Goal: Task Accomplishment & Management: Use online tool/utility

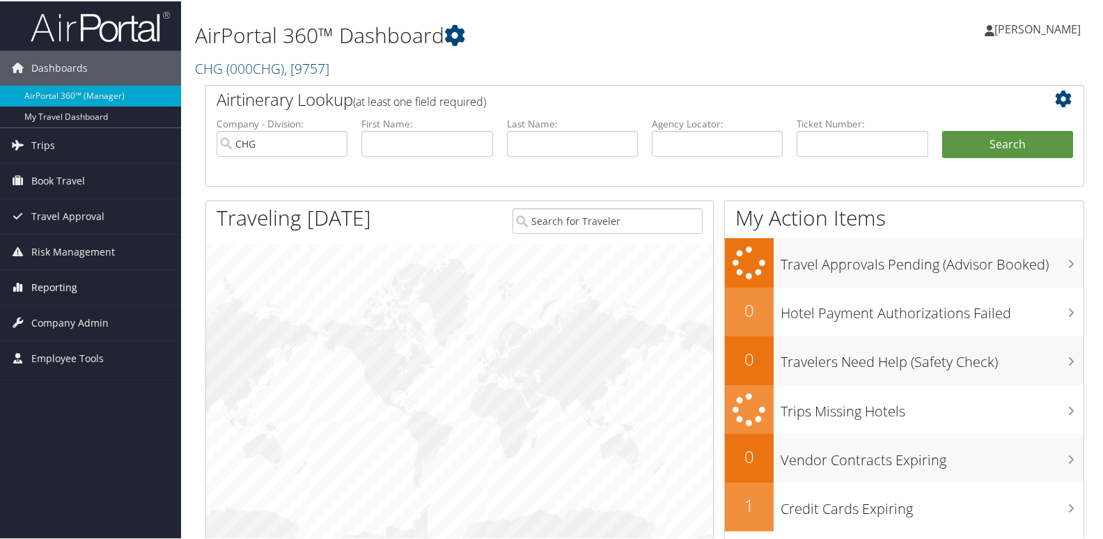
click at [87, 288] on link "Reporting" at bounding box center [90, 286] width 181 height 35
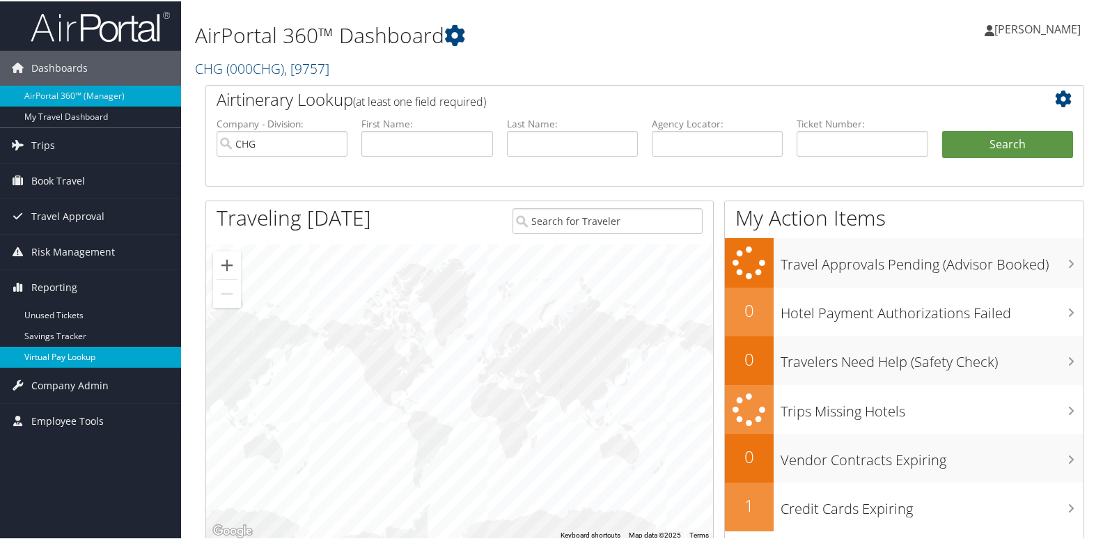
click at [82, 350] on link "Virtual Pay Lookup" at bounding box center [90, 356] width 181 height 21
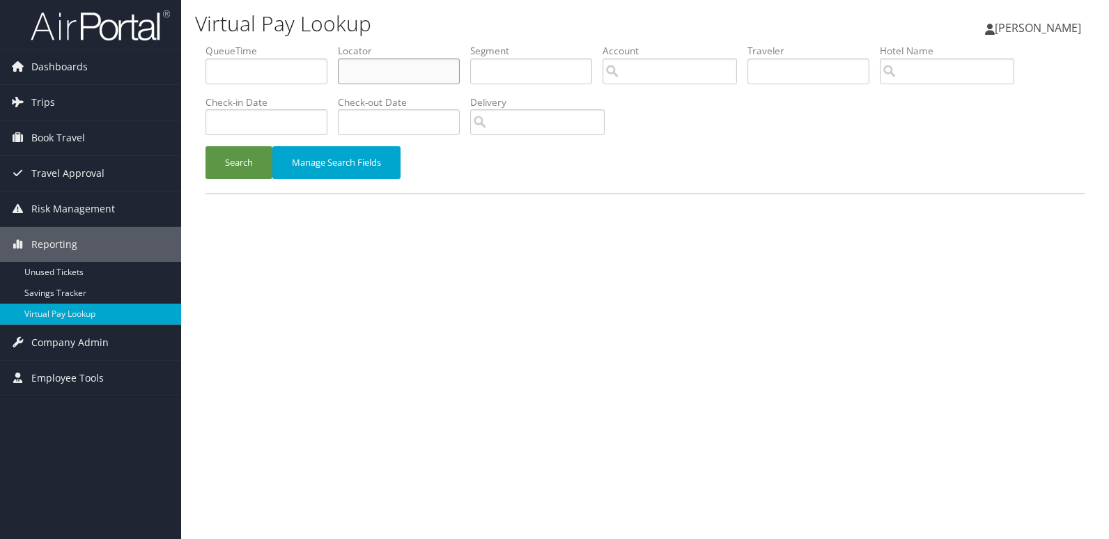
click at [443, 61] on input "text" at bounding box center [399, 72] width 122 height 26
paste input "HECDUF"
type input "HECDUF"
click at [222, 150] on button "Search" at bounding box center [238, 162] width 67 height 33
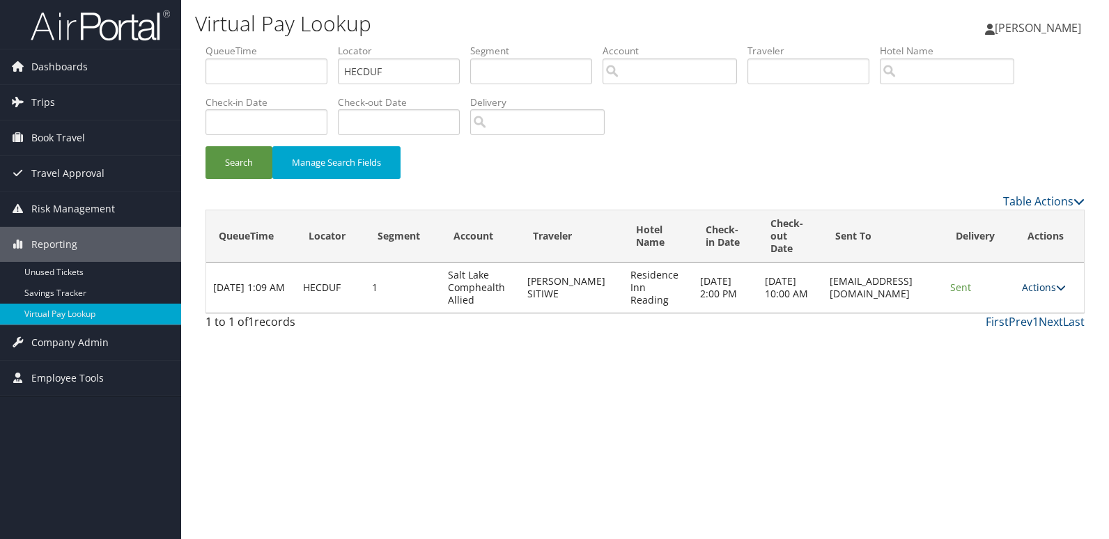
click at [1053, 287] on link "Actions" at bounding box center [1044, 287] width 44 height 13
click at [1027, 329] on link "Logs" at bounding box center [1019, 332] width 88 height 24
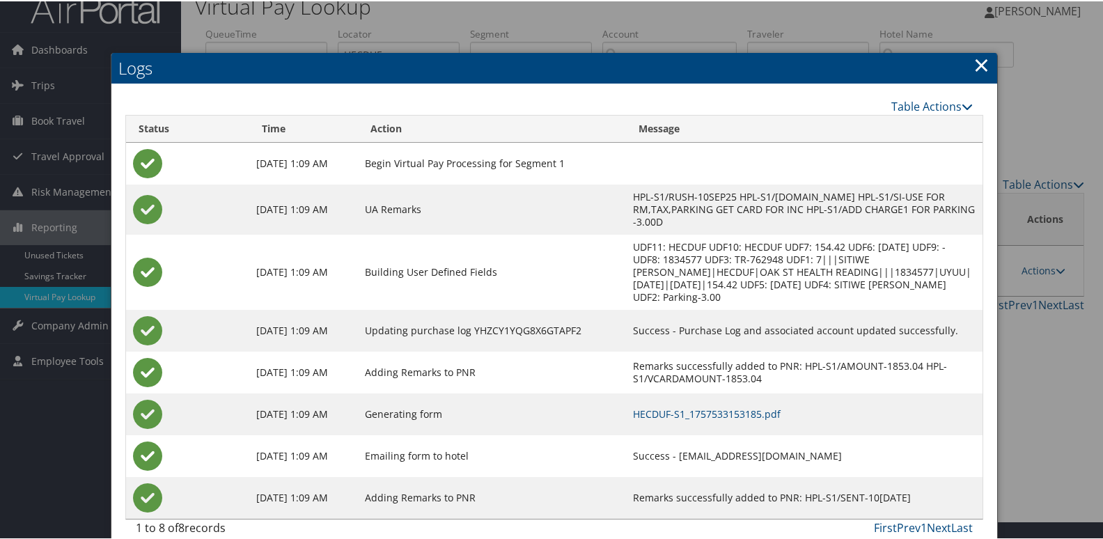
scroll to position [23, 0]
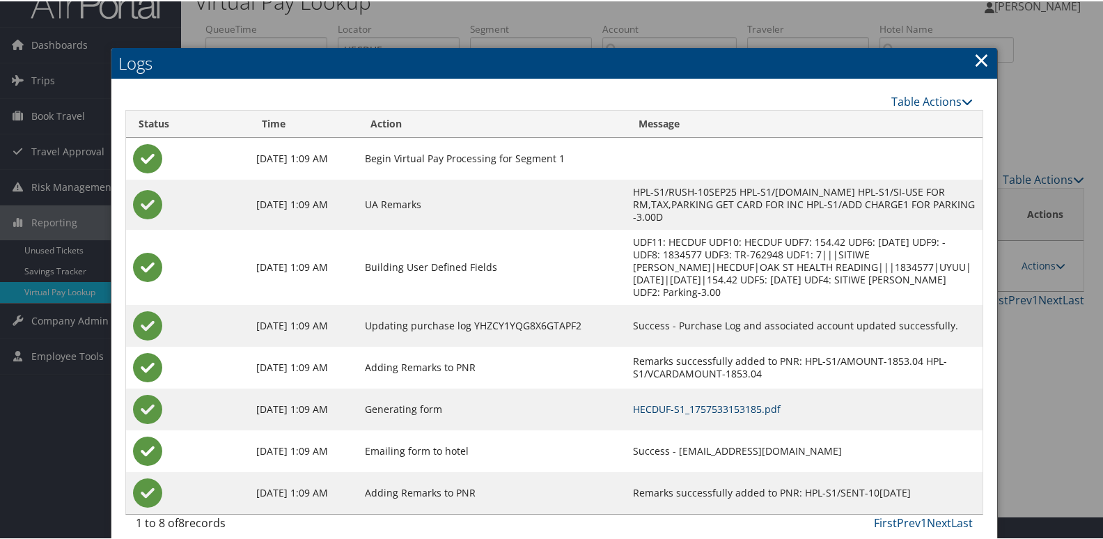
click at [718, 401] on link "HECDUF-S1_1757533153185.pdf" at bounding box center [707, 407] width 148 height 13
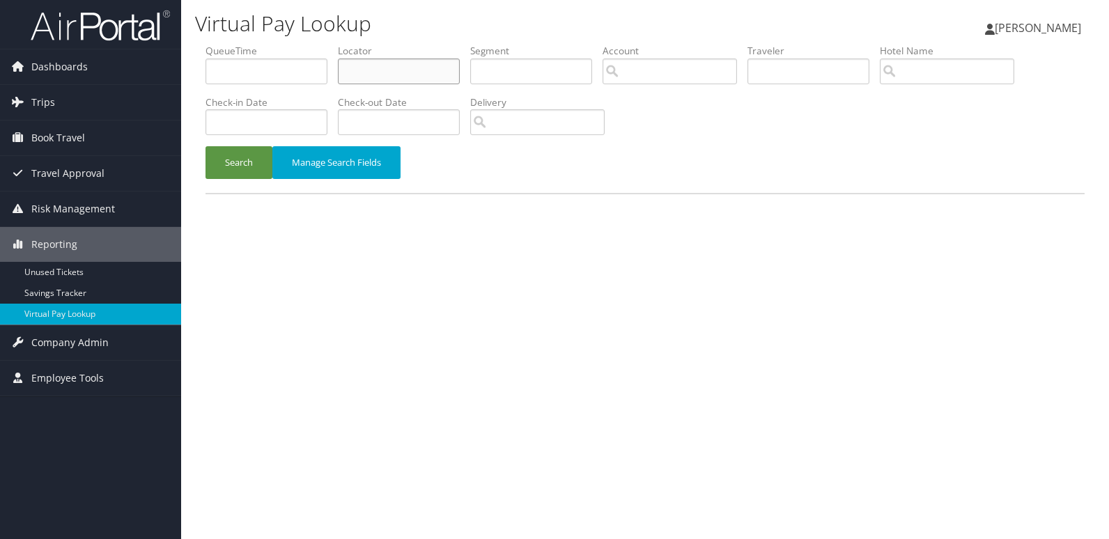
click at [408, 68] on input "text" at bounding box center [399, 72] width 122 height 26
paste input "MOOLTW"
type input "MOOLTW"
drag, startPoint x: 228, startPoint y: 170, endPoint x: 272, endPoint y: 174, distance: 44.8
click at [228, 170] on button "Search" at bounding box center [238, 162] width 67 height 33
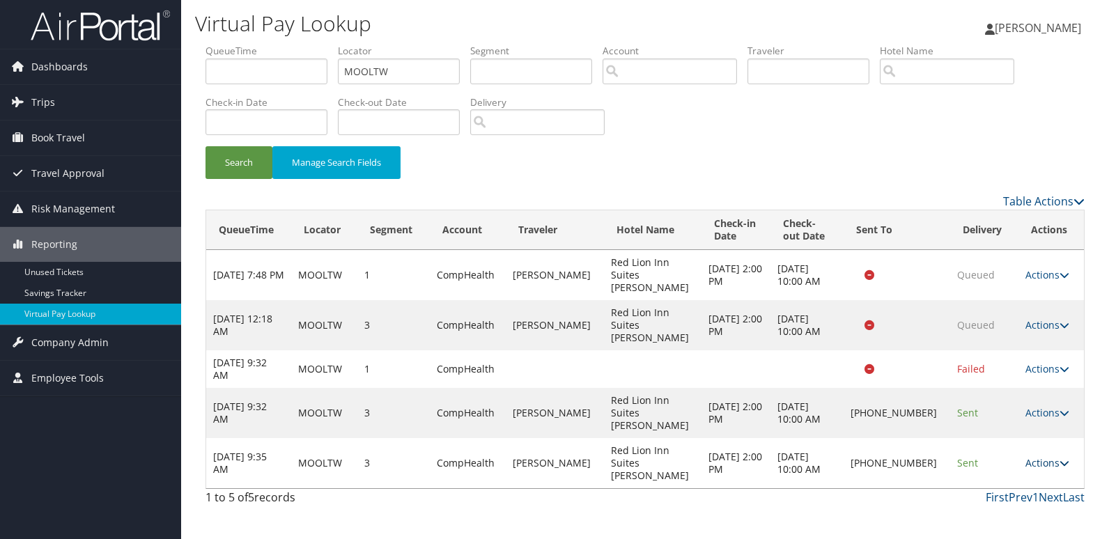
click at [1033, 456] on link "Actions" at bounding box center [1047, 462] width 44 height 13
click at [1027, 456] on link "Logs" at bounding box center [999, 463] width 119 height 24
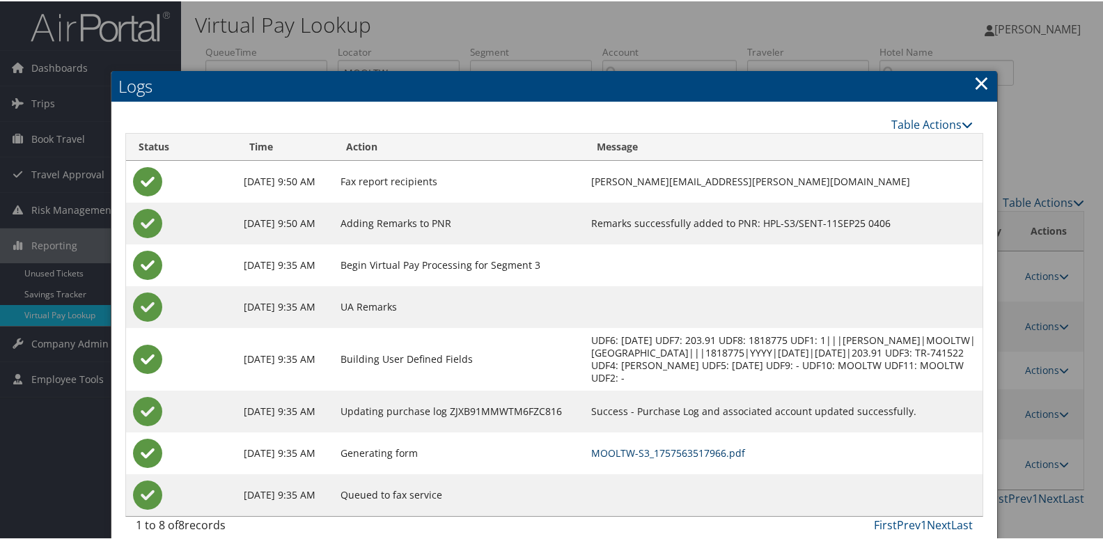
click at [656, 450] on link "MOOLTW-S3_1757563517966.pdf" at bounding box center [668, 451] width 154 height 13
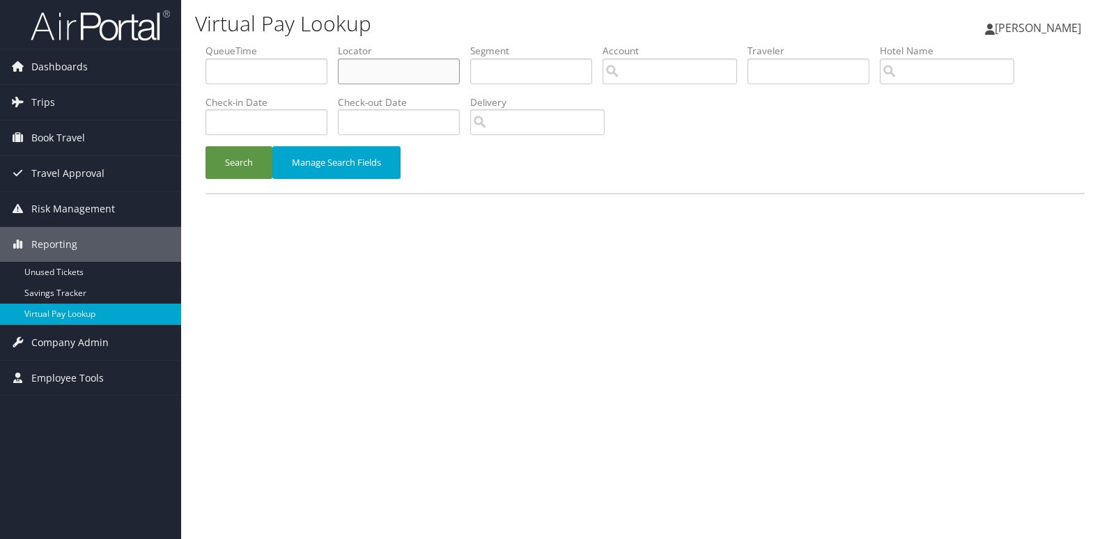
click at [403, 59] on input "text" at bounding box center [399, 72] width 122 height 26
paste input "EEVMTK"
type input "EEVMTK"
click at [231, 167] on button "Search" at bounding box center [238, 162] width 67 height 33
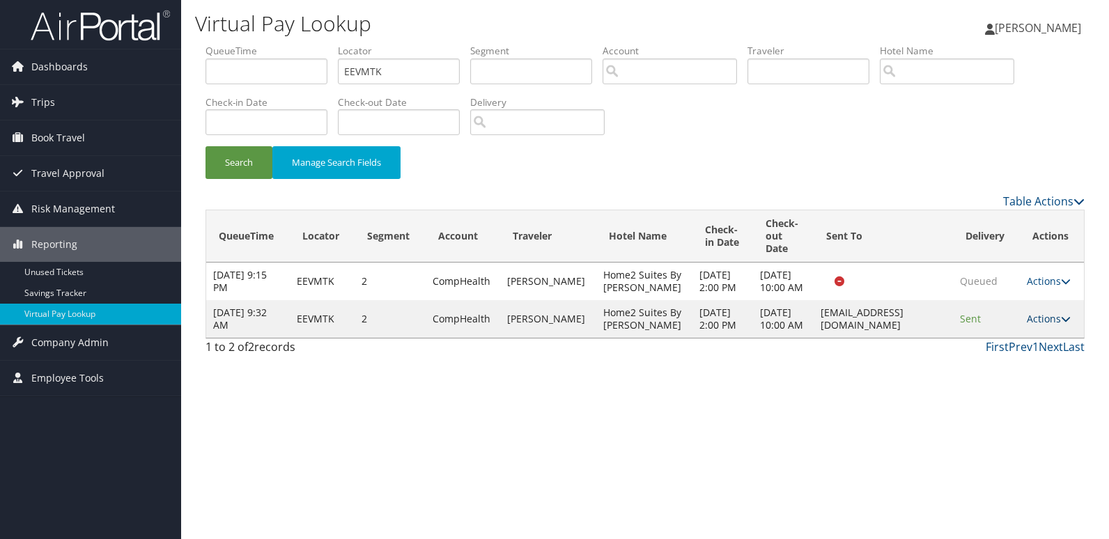
click at [1055, 325] on link "Actions" at bounding box center [1049, 318] width 44 height 13
click at [1047, 403] on link "Logs" at bounding box center [1021, 401] width 88 height 24
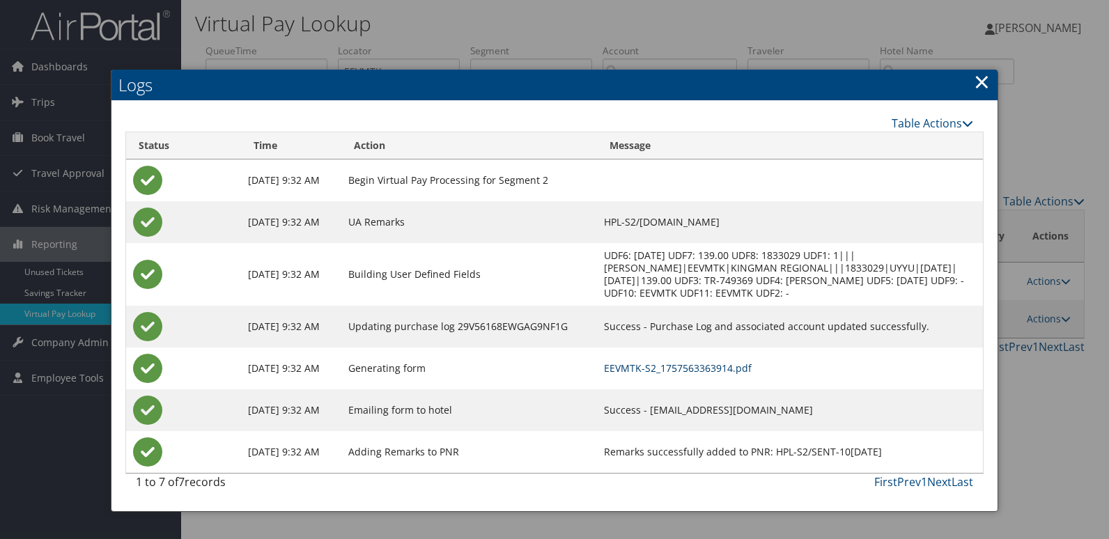
click at [752, 372] on link "EEVMTK-S2_1757563363914.pdf" at bounding box center [678, 368] width 148 height 13
click at [692, 363] on link "EEVMTK-S2_1757563363914.pdf" at bounding box center [678, 368] width 148 height 13
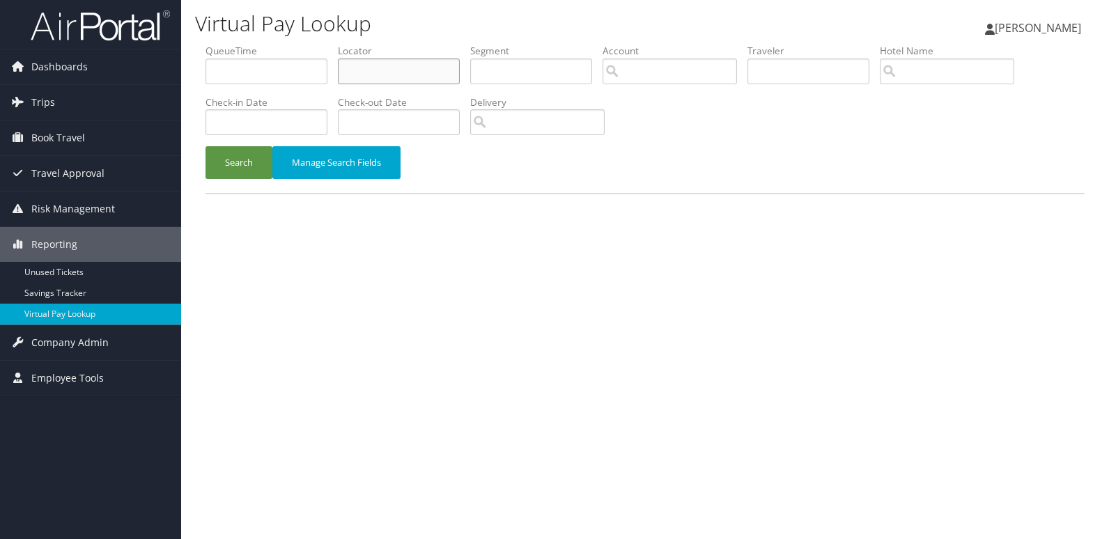
click at [401, 67] on input "text" at bounding box center [399, 72] width 122 height 26
paste input "AZNHNC"
type input "AZNHNC"
click at [258, 162] on button "Search" at bounding box center [238, 162] width 67 height 33
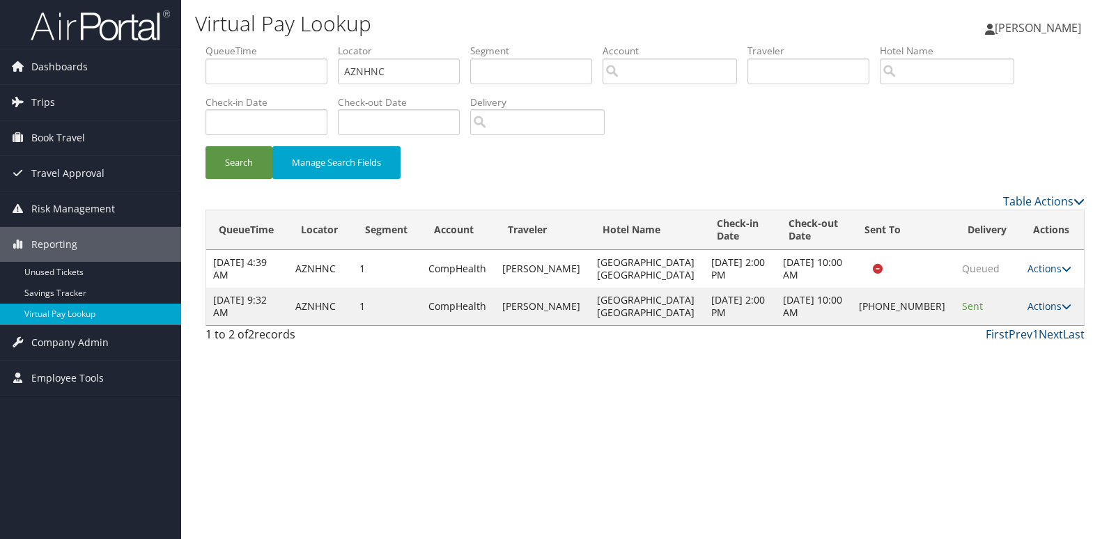
click at [1032, 297] on td "Actions Resend Logs Delivery Information View Itinerary" at bounding box center [1052, 307] width 63 height 38
click at [1050, 310] on link "Actions" at bounding box center [1049, 306] width 44 height 13
click at [1014, 342] on link "Logs" at bounding box center [999, 351] width 119 height 24
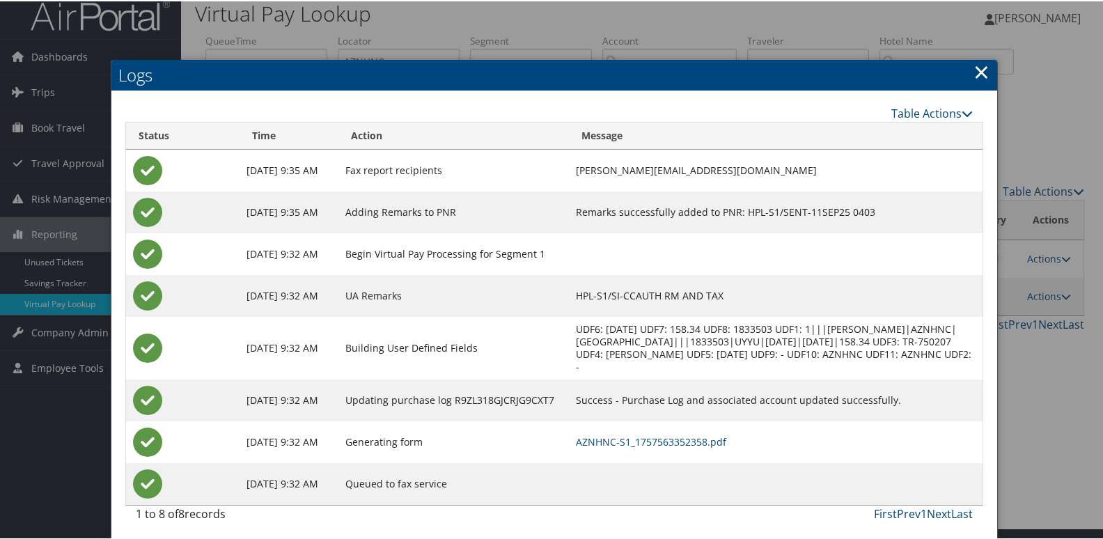
scroll to position [15, 0]
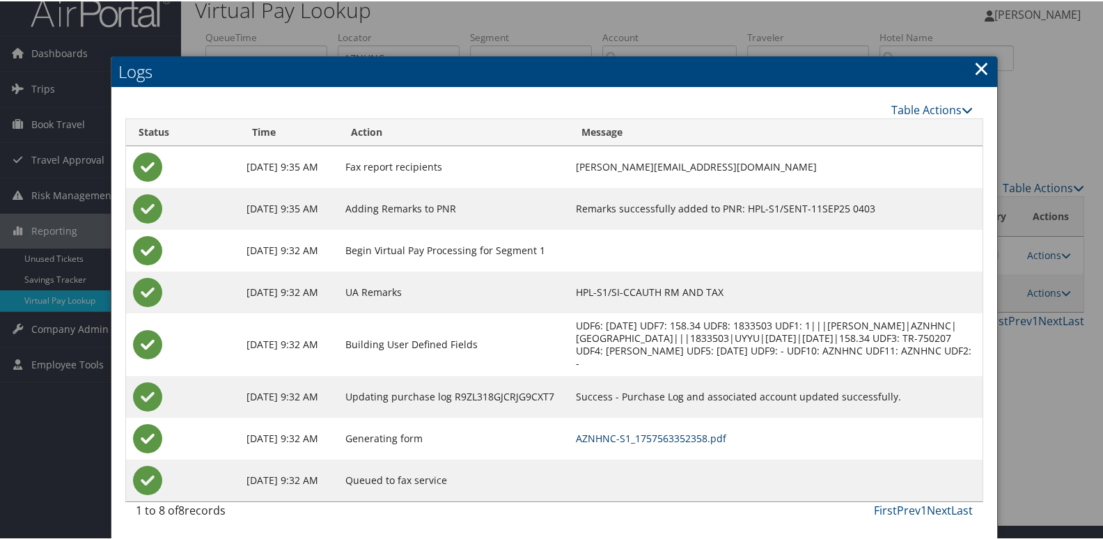
click at [720, 435] on link "AZNHNC-S1_1757563352358.pdf" at bounding box center [651, 436] width 150 height 13
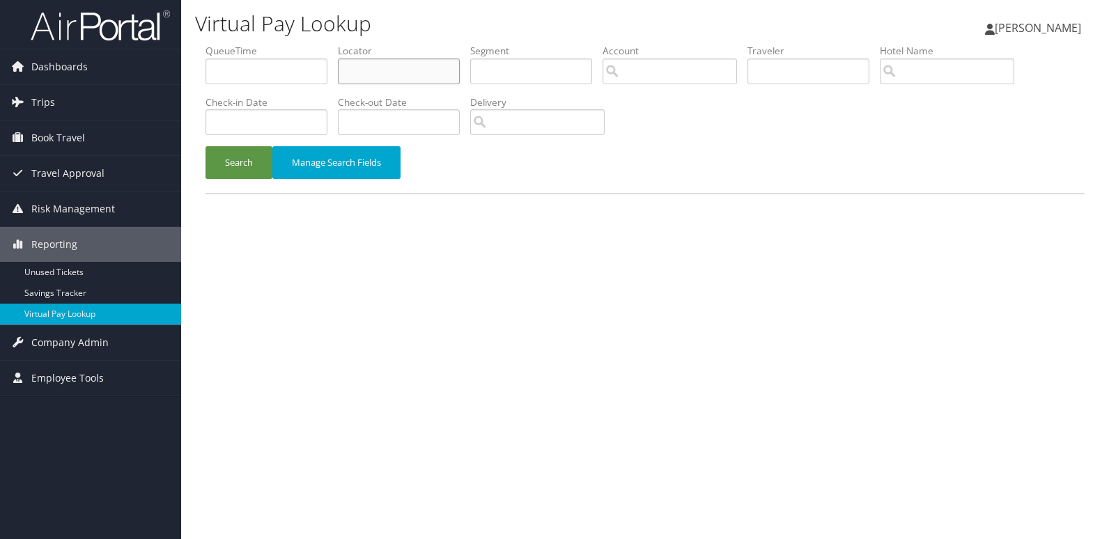
click at [403, 70] on input "text" at bounding box center [399, 72] width 122 height 26
paste input "SOFFOL"
type input "SOFFOL"
click at [216, 162] on button "Search" at bounding box center [238, 162] width 67 height 33
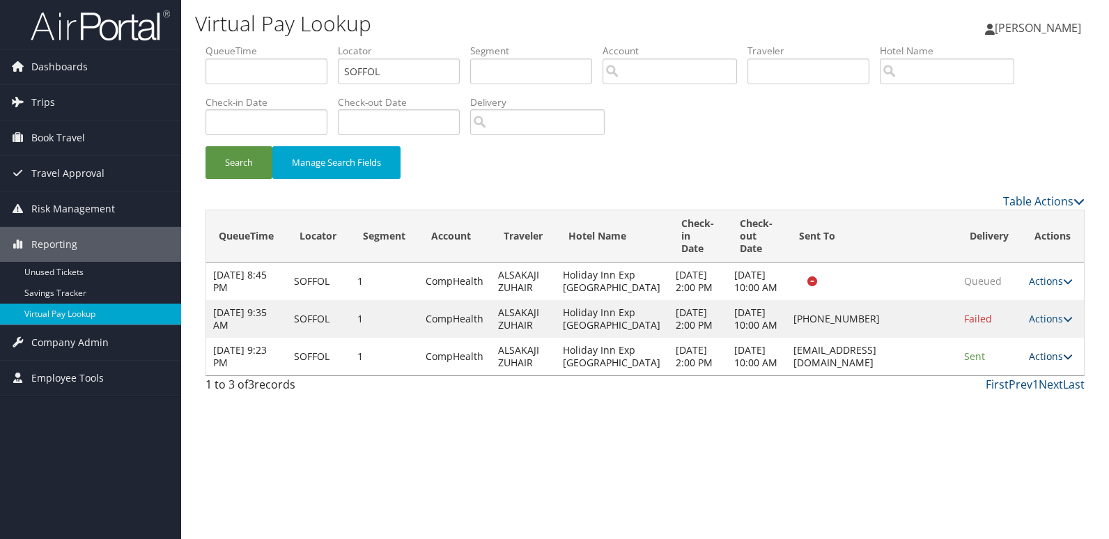
click at [1050, 363] on link "Actions" at bounding box center [1051, 356] width 44 height 13
click at [1046, 487] on link "Logs" at bounding box center [1024, 495] width 88 height 24
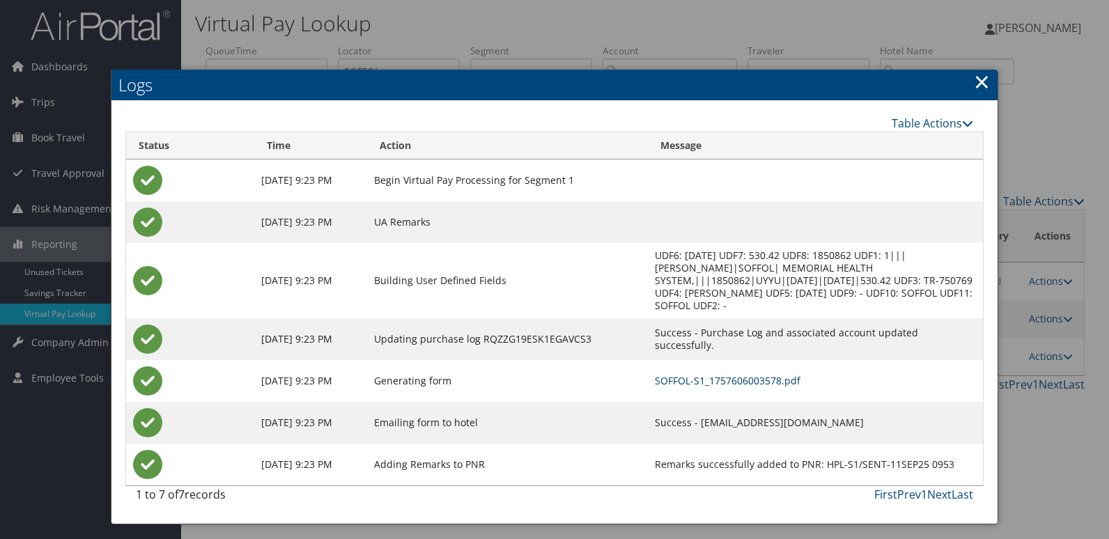
click at [720, 374] on link "SOFFOL-S1_1757606003578.pdf" at bounding box center [728, 380] width 146 height 13
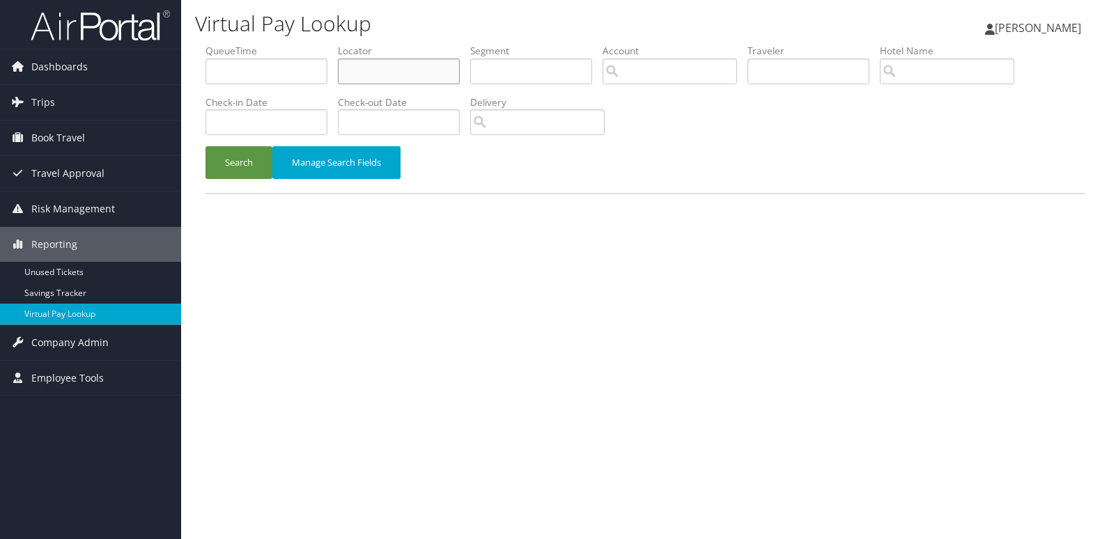
click at [355, 59] on input "text" at bounding box center [399, 72] width 122 height 26
paste input "MEPXHK"
type input "MEPXHK"
click at [247, 161] on button "Search" at bounding box center [238, 162] width 67 height 33
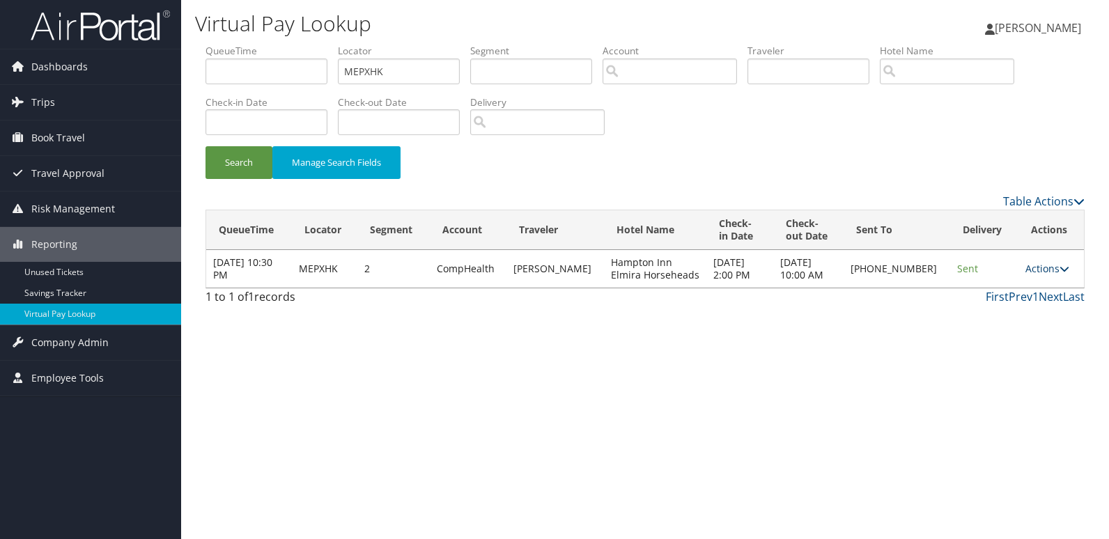
click at [1030, 263] on link "Actions" at bounding box center [1047, 268] width 44 height 13
click at [1029, 313] on link "Logs" at bounding box center [1000, 313] width 119 height 24
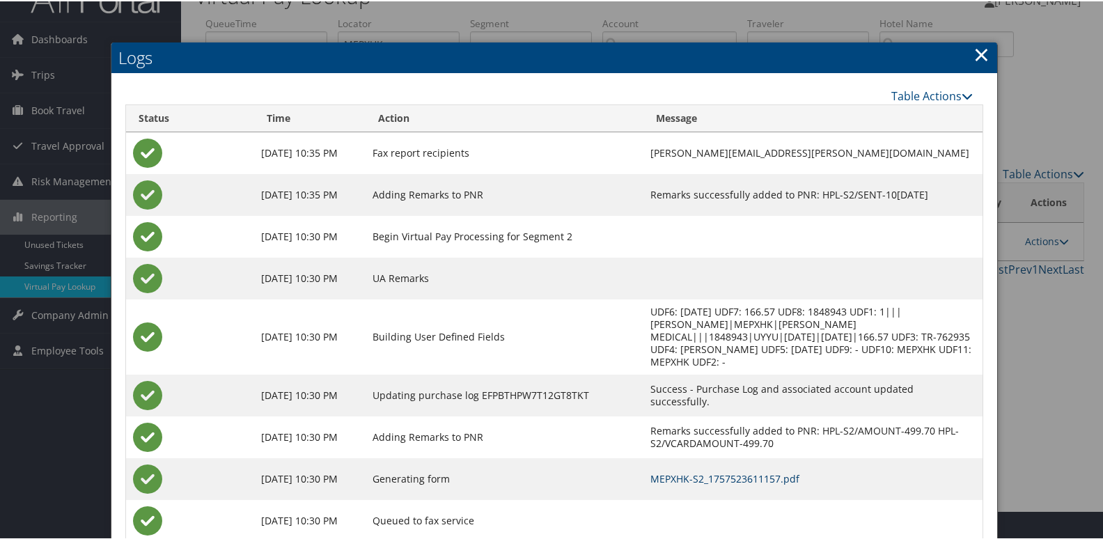
scroll to position [56, 0]
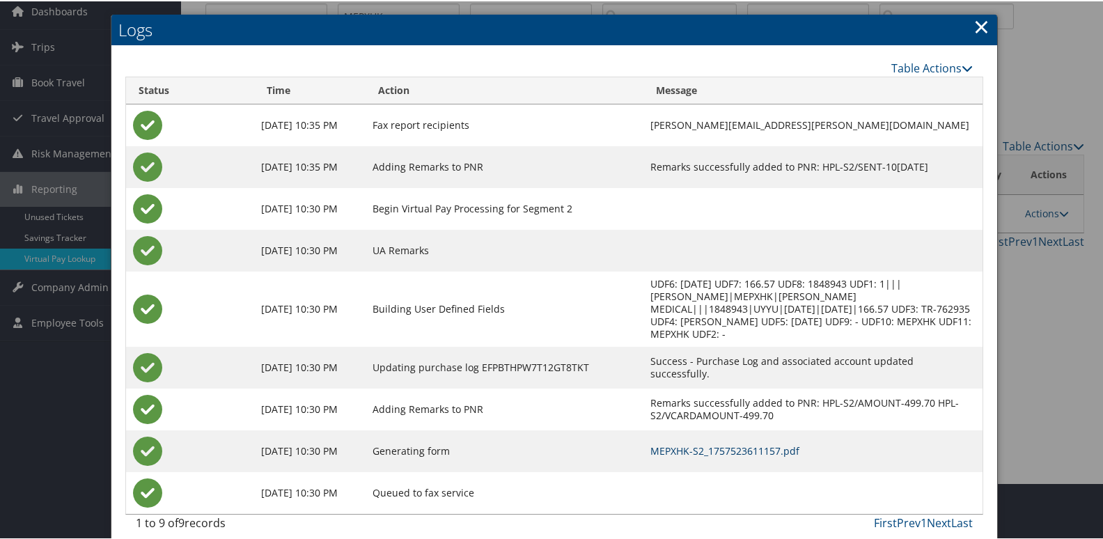
click at [714, 443] on link "MEPXHK-S2_1757523611157.pdf" at bounding box center [725, 449] width 149 height 13
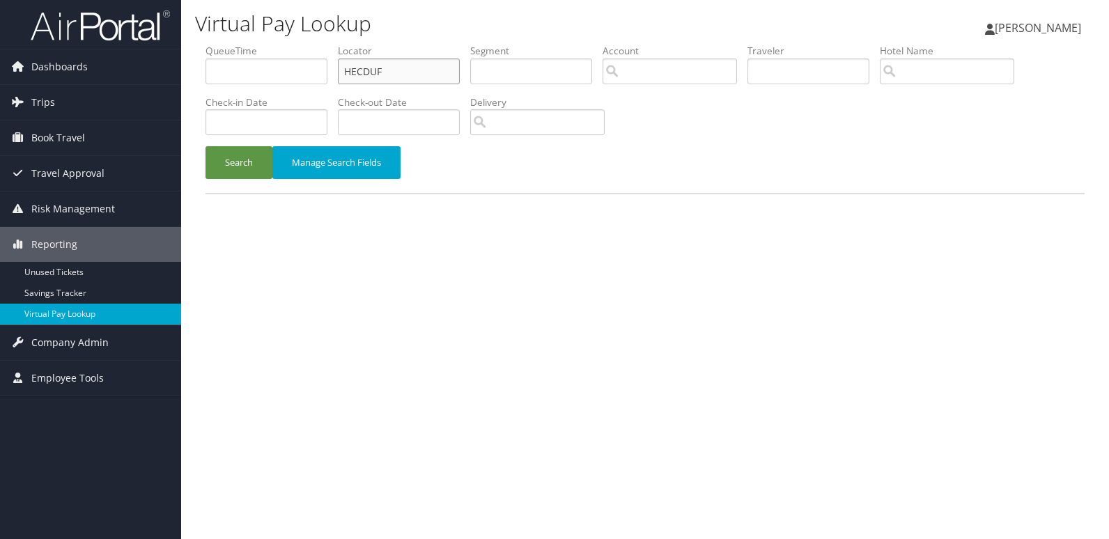
click at [426, 70] on input "HECDUF" at bounding box center [399, 72] width 122 height 26
paste input "SOHTZB"
click at [426, 70] on input "SOHTZB" at bounding box center [399, 72] width 122 height 26
type input "SOHTZB"
click at [233, 155] on button "Search" at bounding box center [238, 162] width 67 height 33
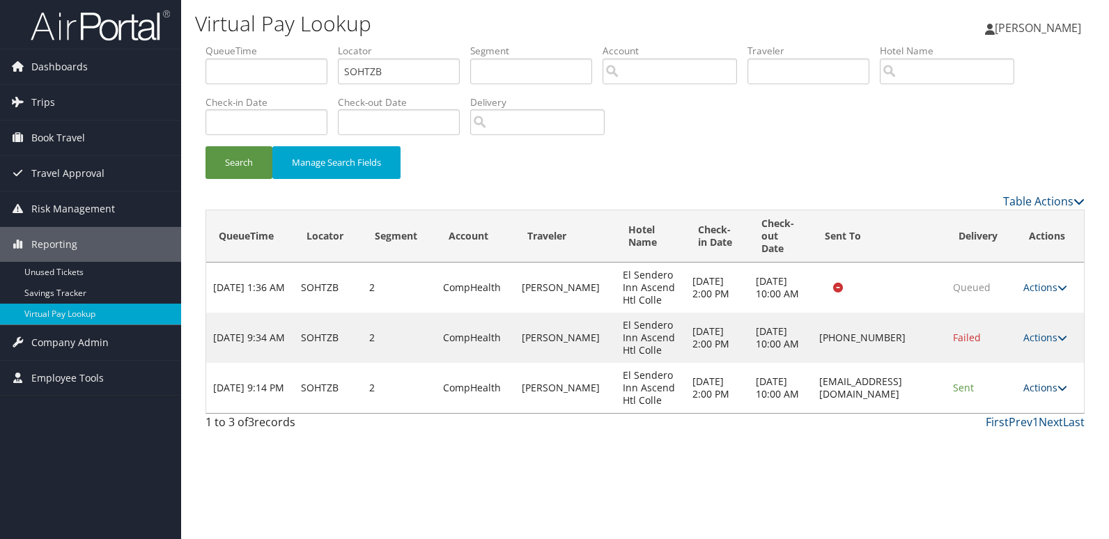
click at [1042, 389] on link "Actions" at bounding box center [1045, 387] width 44 height 13
click at [1018, 426] on link "Logs" at bounding box center [1021, 432] width 88 height 24
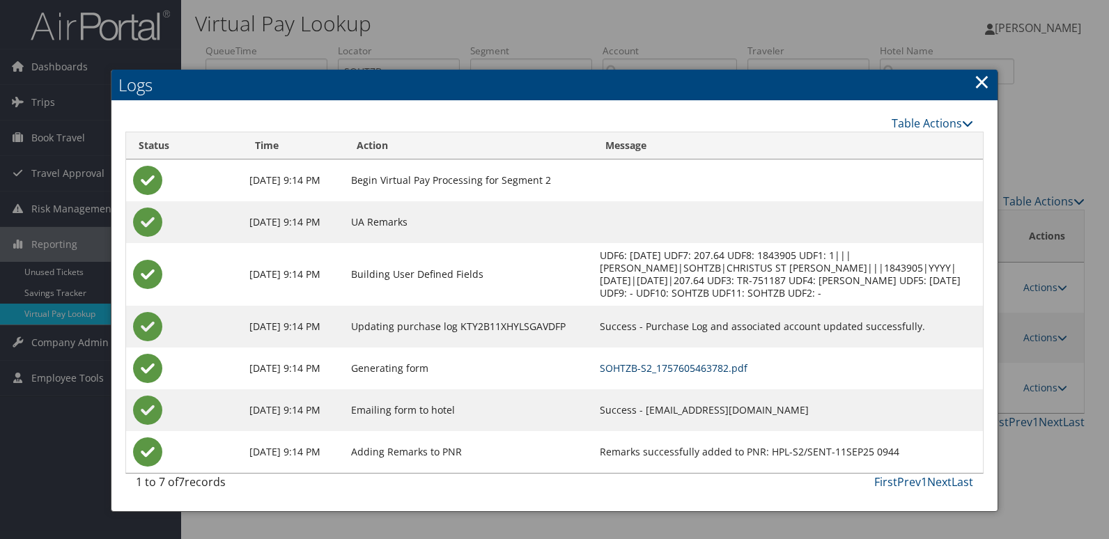
click at [744, 366] on link "SOHTZB-S2_1757605463782.pdf" at bounding box center [674, 368] width 148 height 13
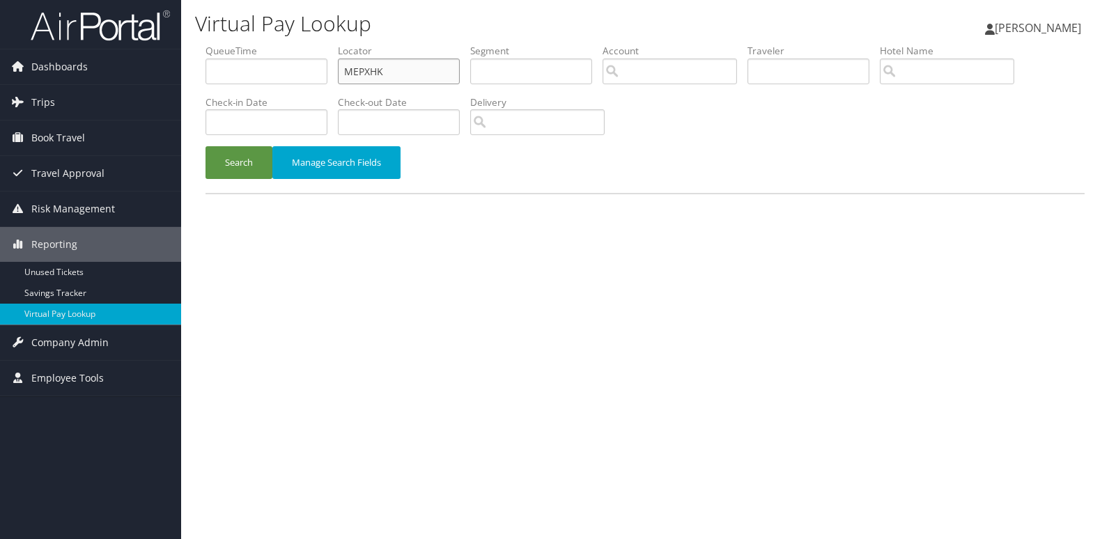
click at [438, 75] on input "MEPXHK" at bounding box center [399, 72] width 122 height 26
paste input "EVXKJZ"
click at [438, 75] on input "EVXKJZ" at bounding box center [399, 72] width 122 height 26
type input "EVXKJZ"
click at [235, 166] on button "Search" at bounding box center [238, 162] width 67 height 33
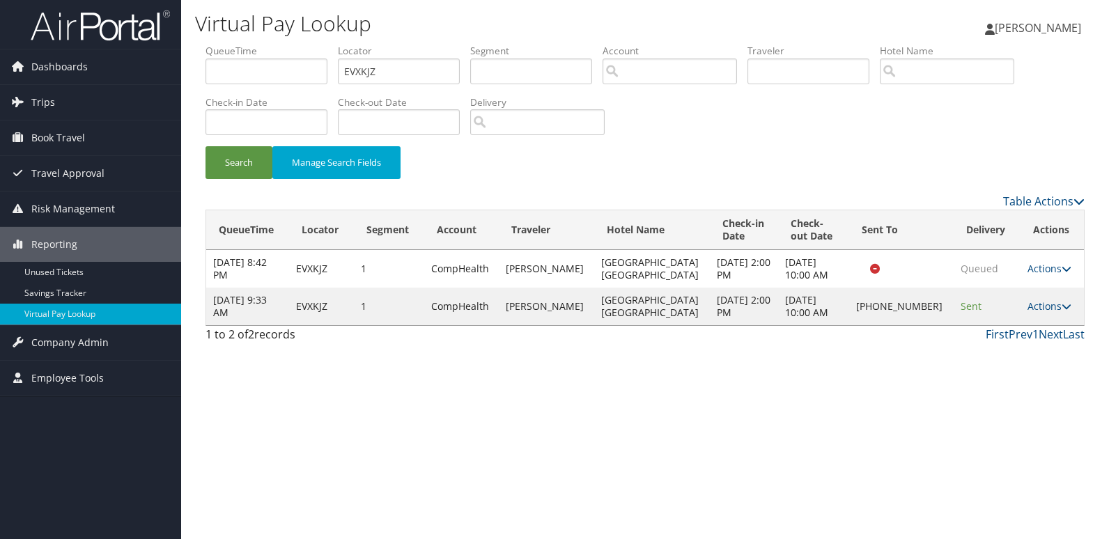
click at [1028, 298] on td "Actions Resend Logs Delivery Information View Itinerary" at bounding box center [1052, 307] width 63 height 38
click at [1044, 310] on link "Actions" at bounding box center [1049, 306] width 44 height 13
click at [1028, 352] on link "Logs" at bounding box center [1000, 351] width 119 height 24
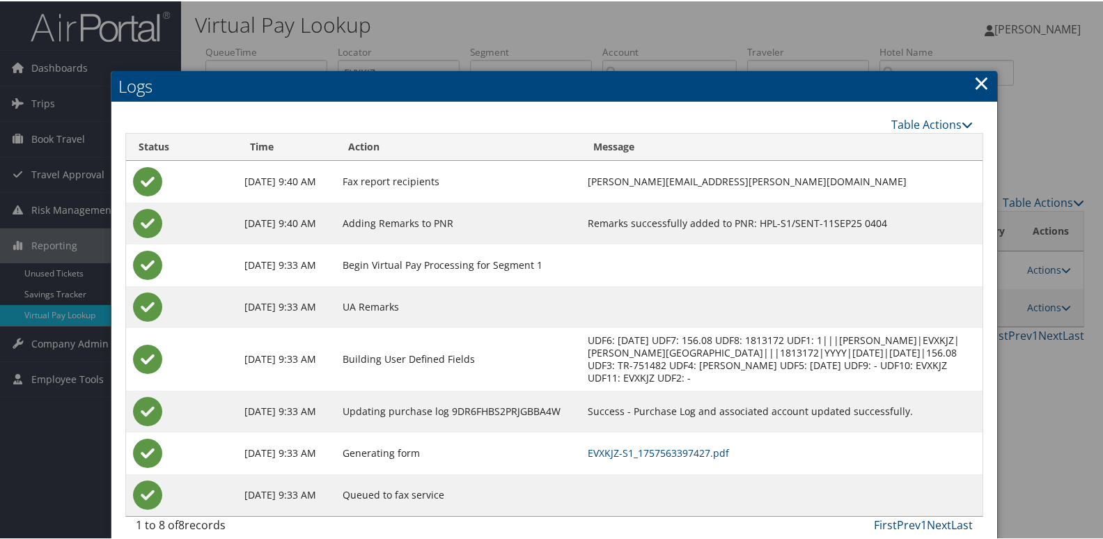
scroll to position [1, 0]
click at [724, 457] on link "EVXKJZ-S1_1757563397427.pdf" at bounding box center [658, 450] width 141 height 13
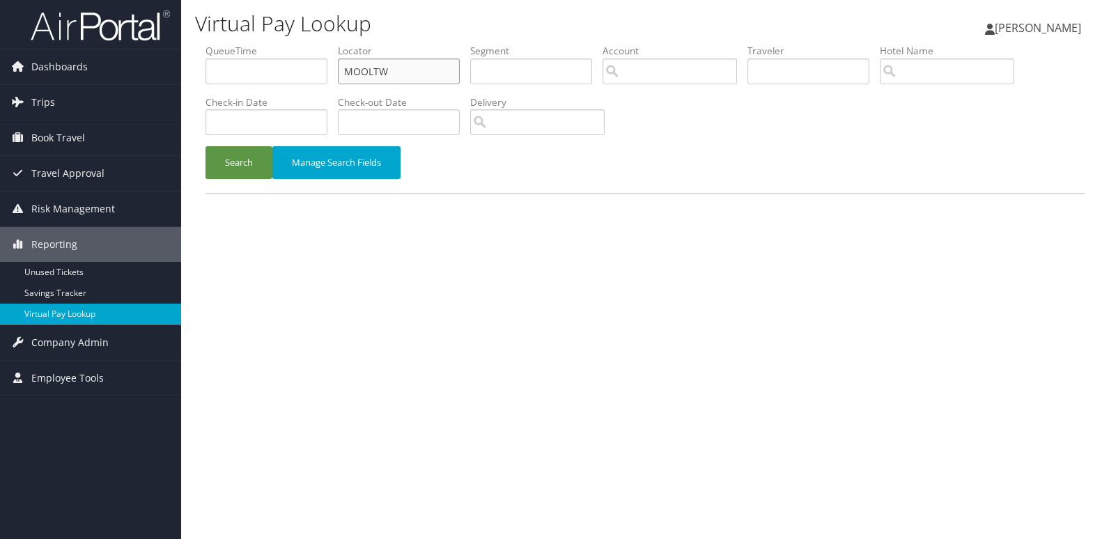
click at [428, 71] on input "MOOLTW" at bounding box center [399, 72] width 122 height 26
paste input "DWMZJO"
type input "DWMZJO"
click at [235, 158] on button "Search" at bounding box center [238, 162] width 67 height 33
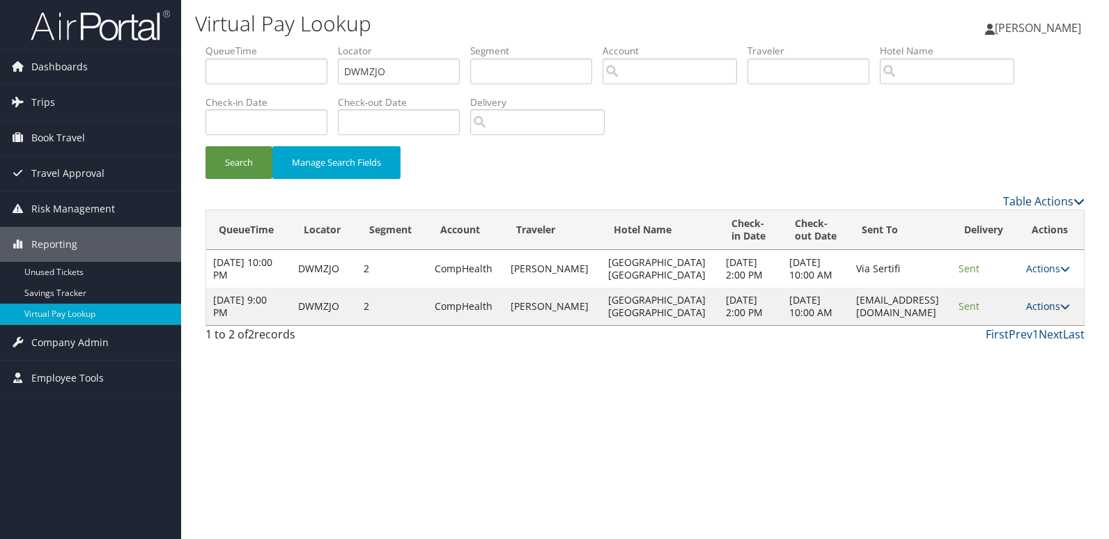
click at [1043, 313] on link "Actions" at bounding box center [1048, 306] width 44 height 13
click at [1021, 359] on link "Logs" at bounding box center [1020, 369] width 88 height 24
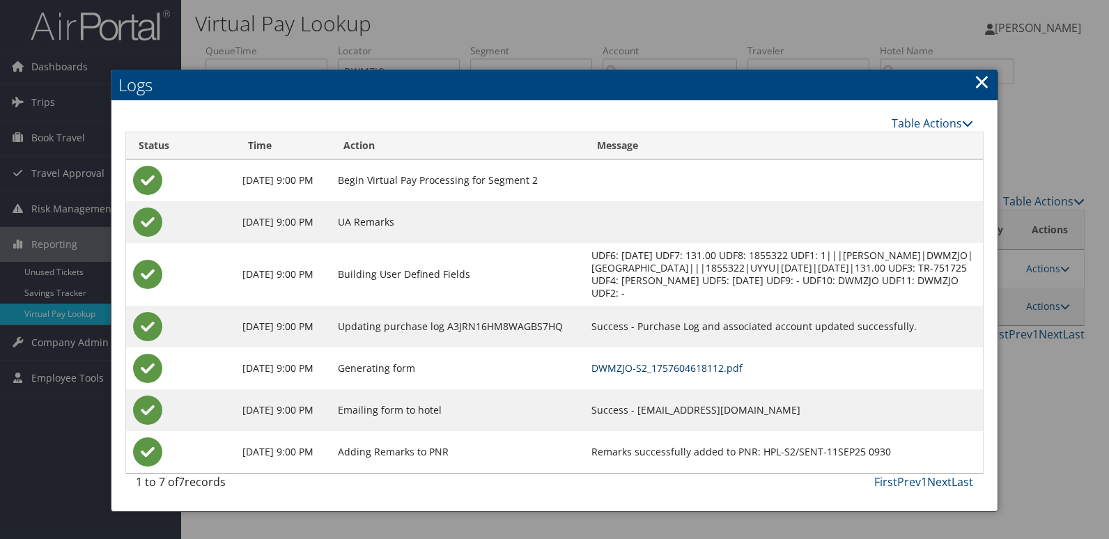
click at [722, 364] on link "DWMZJO-S2_1757604618112.pdf" at bounding box center [666, 368] width 151 height 13
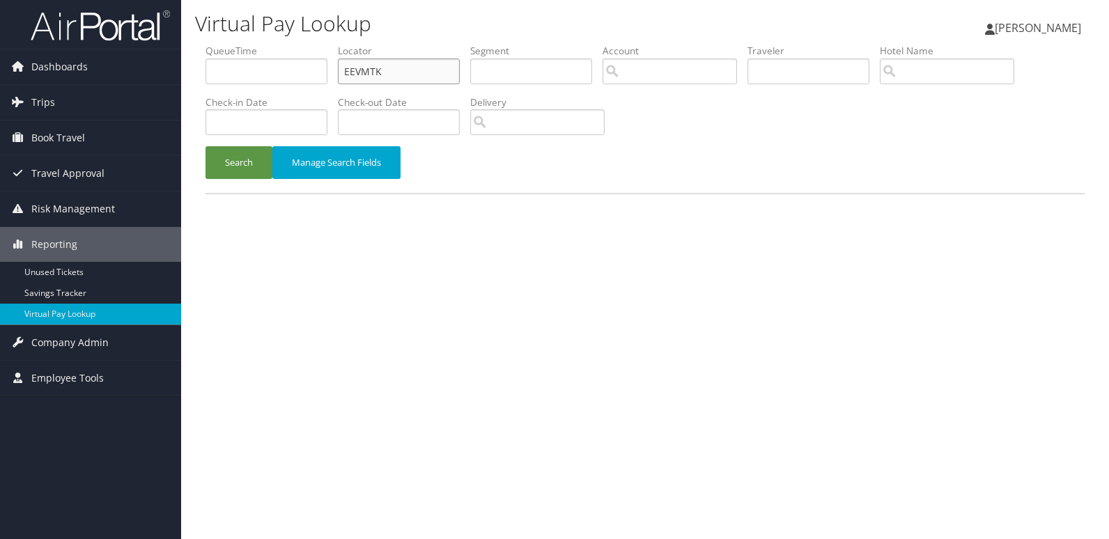
click at [409, 63] on input "EEVMTK" at bounding box center [399, 72] width 122 height 26
paste input "SGCSNP"
click at [409, 63] on input "SGCSNP" at bounding box center [399, 72] width 122 height 26
type input "SGCSNP"
click at [237, 169] on button "Search" at bounding box center [238, 162] width 67 height 33
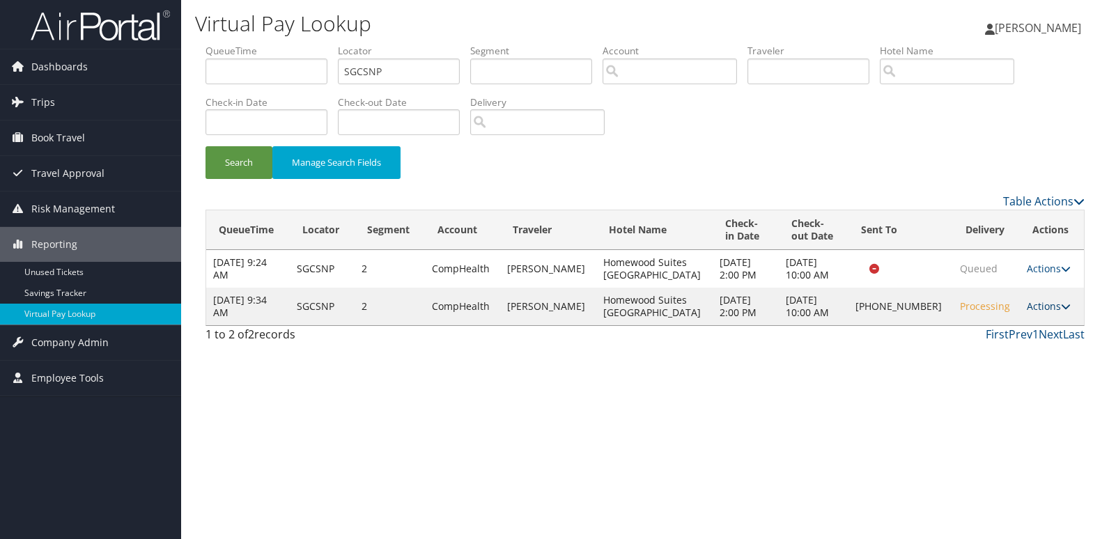
click at [1034, 309] on link "Actions" at bounding box center [1049, 306] width 44 height 13
click at [1022, 341] on link "Logs" at bounding box center [999, 351] width 119 height 24
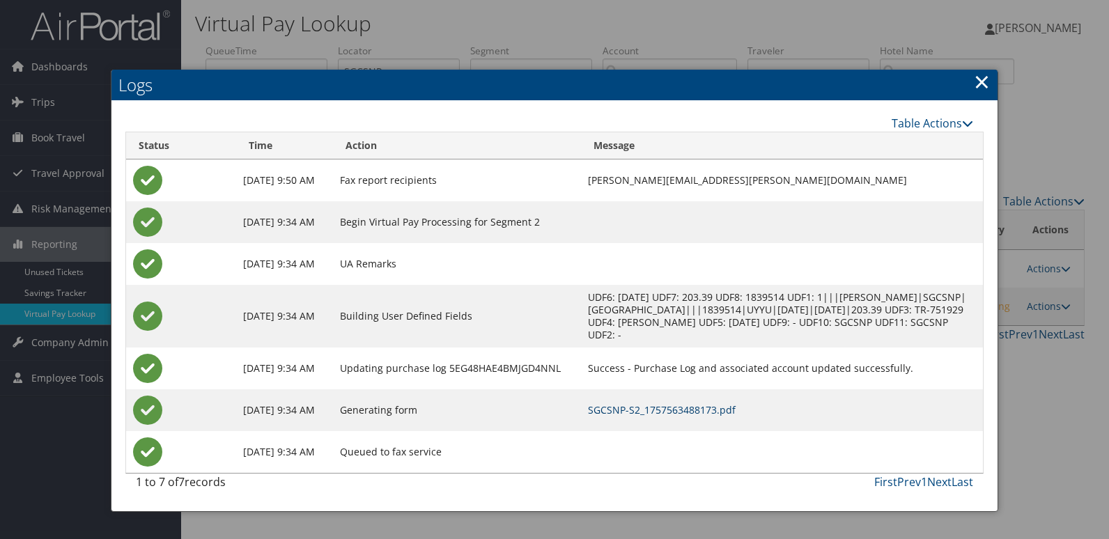
click at [708, 405] on link "SGCSNP-S2_1757563488173.pdf" at bounding box center [662, 409] width 148 height 13
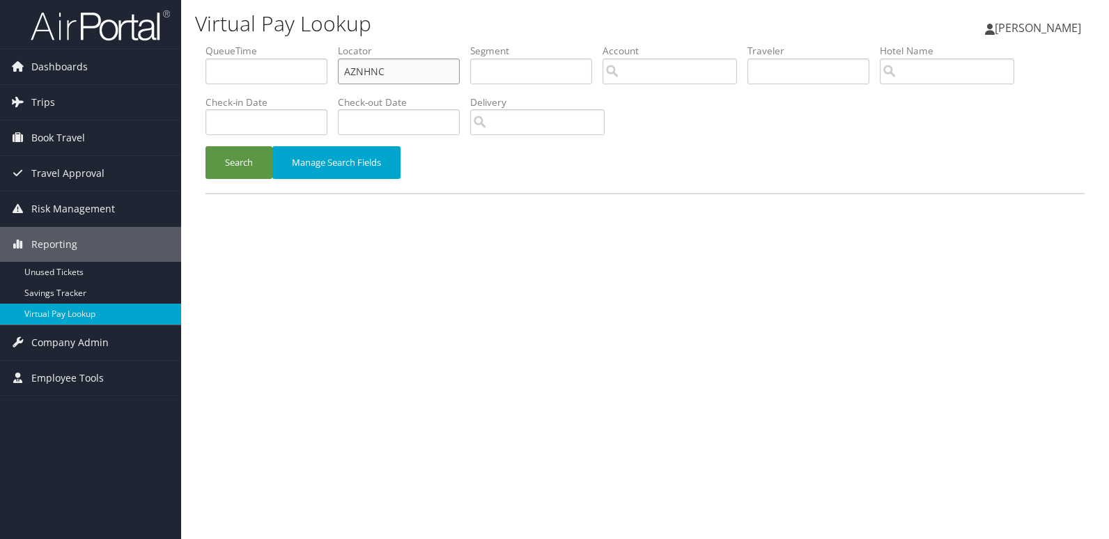
click at [435, 70] on input "AZNHNC" at bounding box center [399, 72] width 122 height 26
paste input "IRGYZZ"
click at [435, 70] on input "IRGYZZ" at bounding box center [399, 72] width 122 height 26
type input "IRGYZZ"
click at [230, 173] on button "Search" at bounding box center [238, 162] width 67 height 33
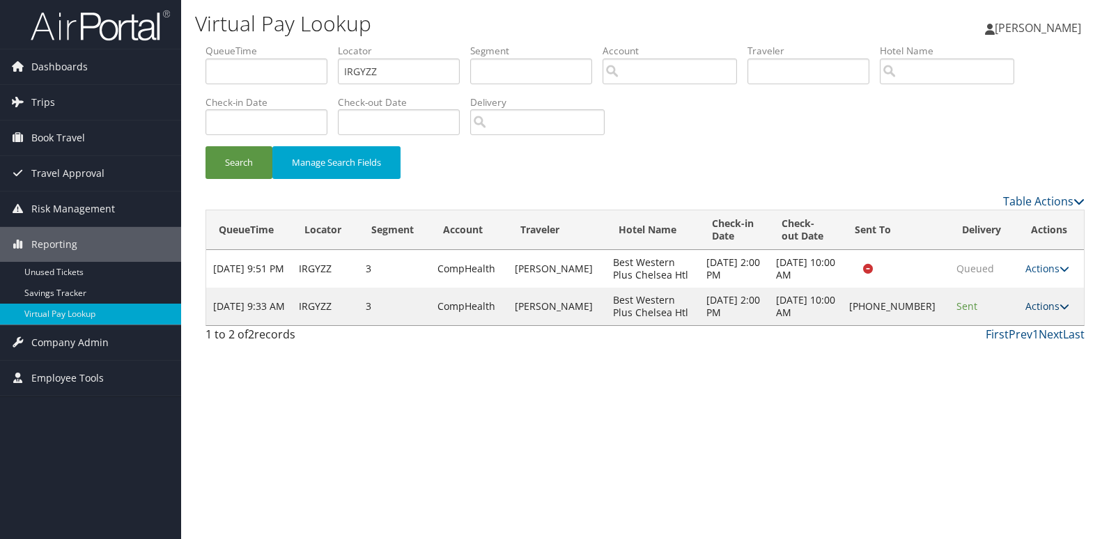
click at [1044, 306] on link "Actions" at bounding box center [1047, 306] width 44 height 13
click at [1016, 350] on link "Logs" at bounding box center [999, 351] width 119 height 24
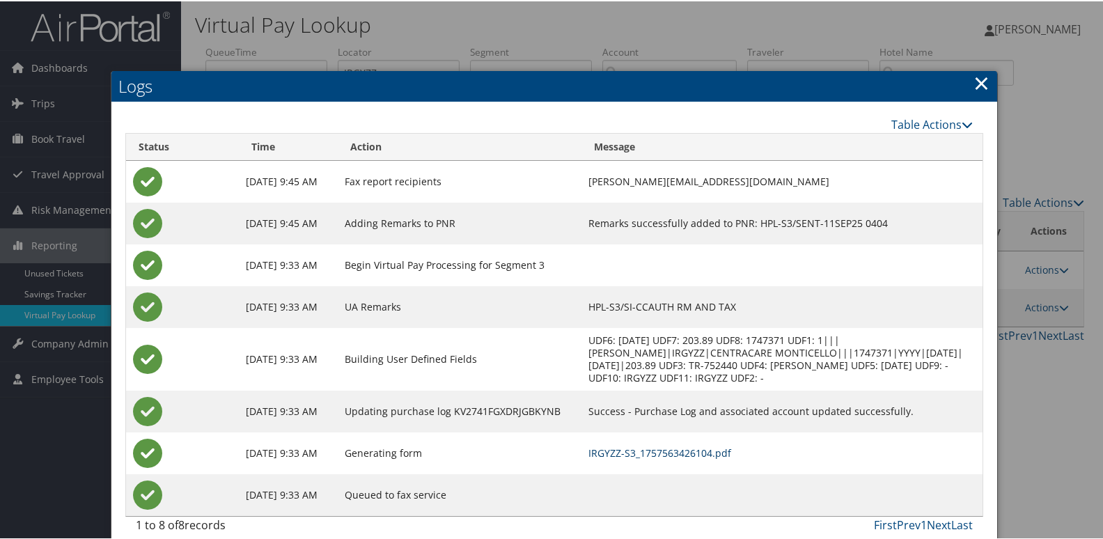
click at [719, 449] on link "IRGYZZ-S3_1757563426104.pdf" at bounding box center [660, 451] width 143 height 13
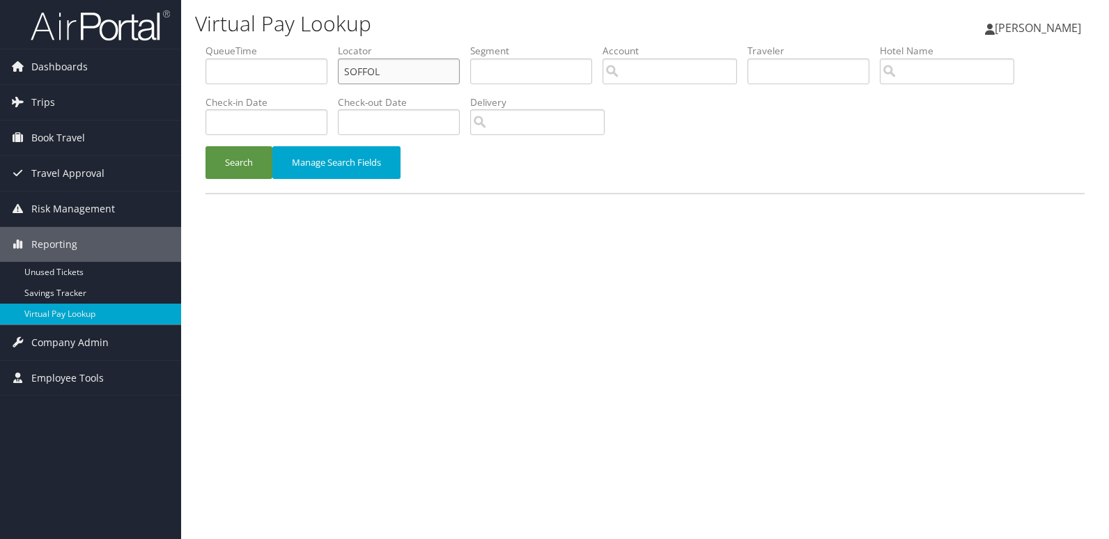
click at [408, 67] on input "SOFFOL" at bounding box center [399, 72] width 122 height 26
paste input "UMTSCJ"
type input "UMTSCJ"
drag, startPoint x: 253, startPoint y: 155, endPoint x: 93, endPoint y: 2, distance: 220.7
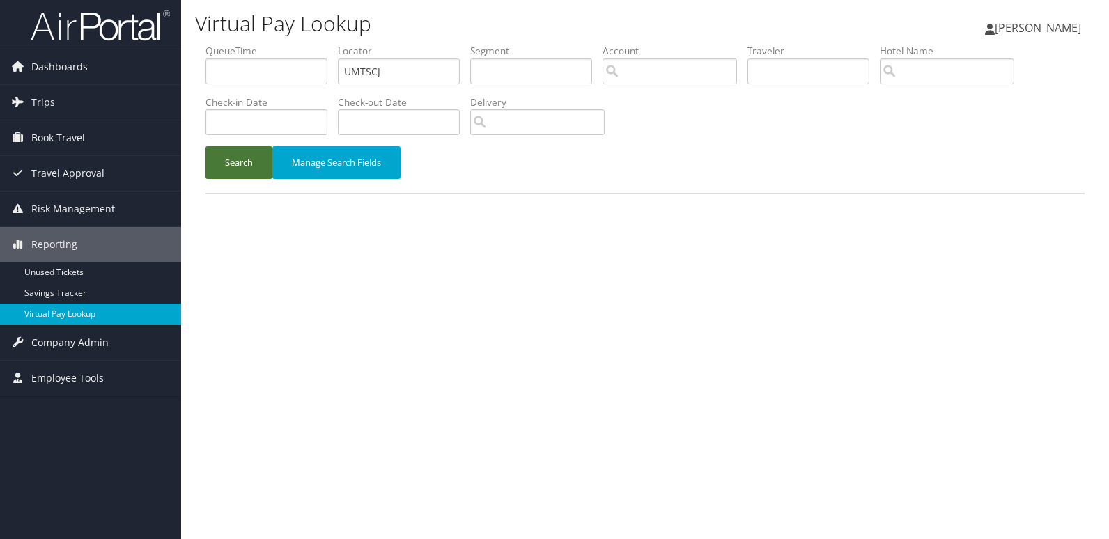
click at [251, 155] on button "Search" at bounding box center [238, 162] width 67 height 33
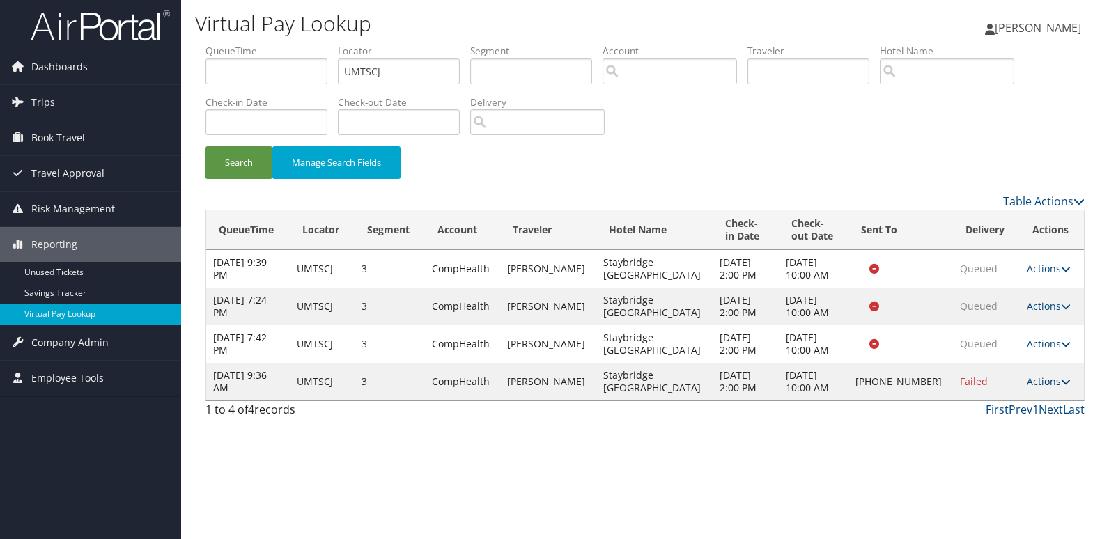
click at [1034, 385] on link "Actions" at bounding box center [1049, 381] width 44 height 13
click at [1016, 425] on link "Logs" at bounding box center [999, 426] width 119 height 24
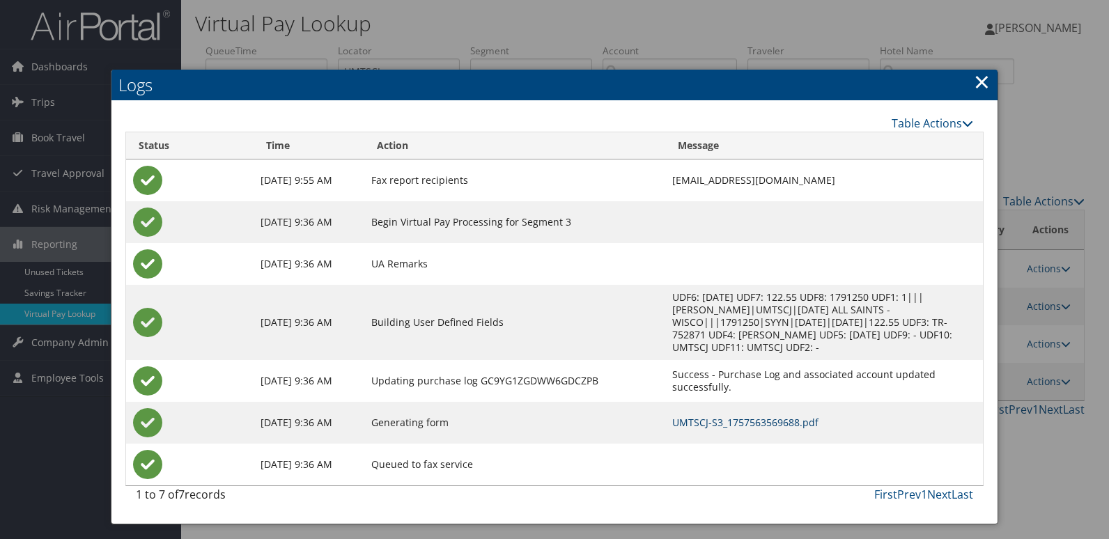
click at [692, 416] on link "UMTSCJ-S3_1757563569688.pdf" at bounding box center [745, 422] width 146 height 13
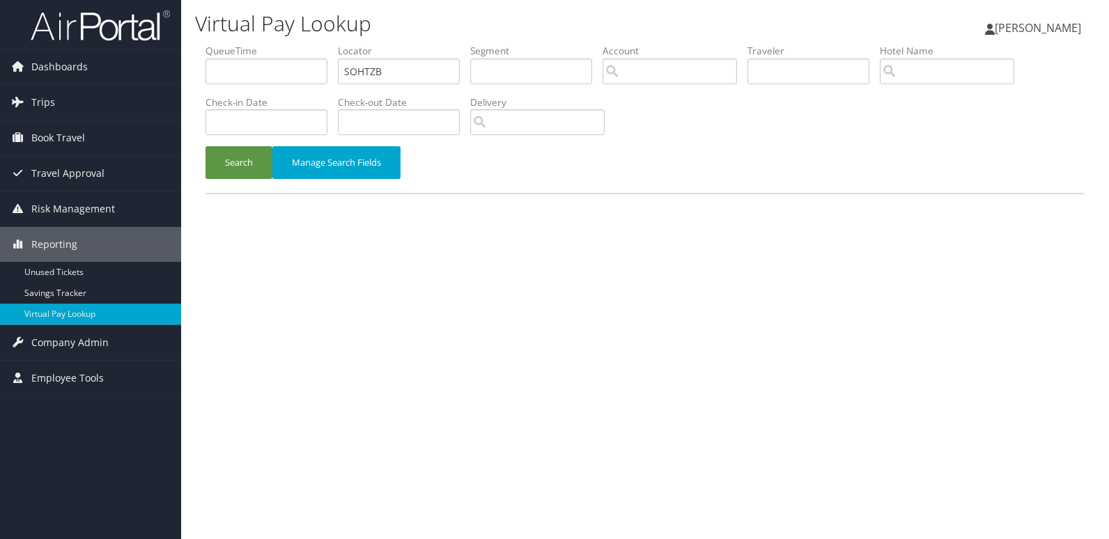
click at [424, 77] on input "SOHTZB" at bounding box center [399, 72] width 122 height 26
type input "ODRXML"
click at [231, 160] on button "Search" at bounding box center [238, 162] width 67 height 33
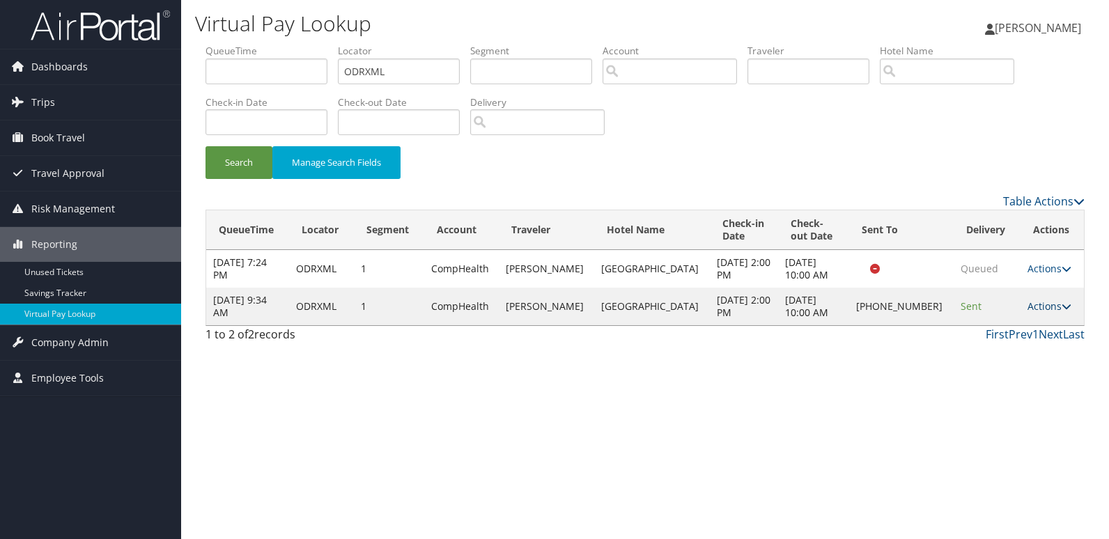
click at [1041, 309] on link "Actions" at bounding box center [1049, 306] width 44 height 13
click at [1032, 358] on link "Logs" at bounding box center [999, 351] width 119 height 24
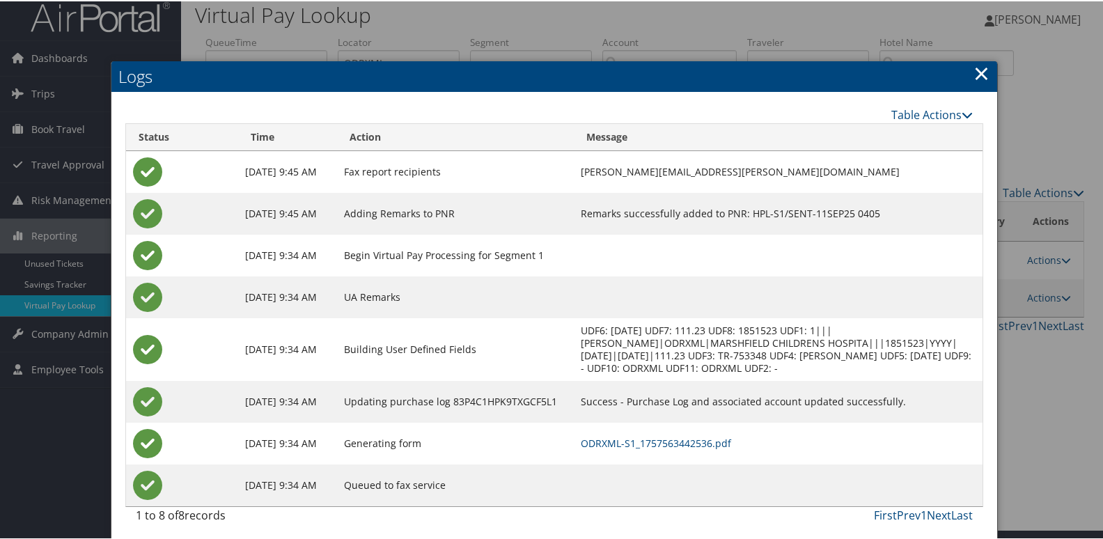
scroll to position [15, 0]
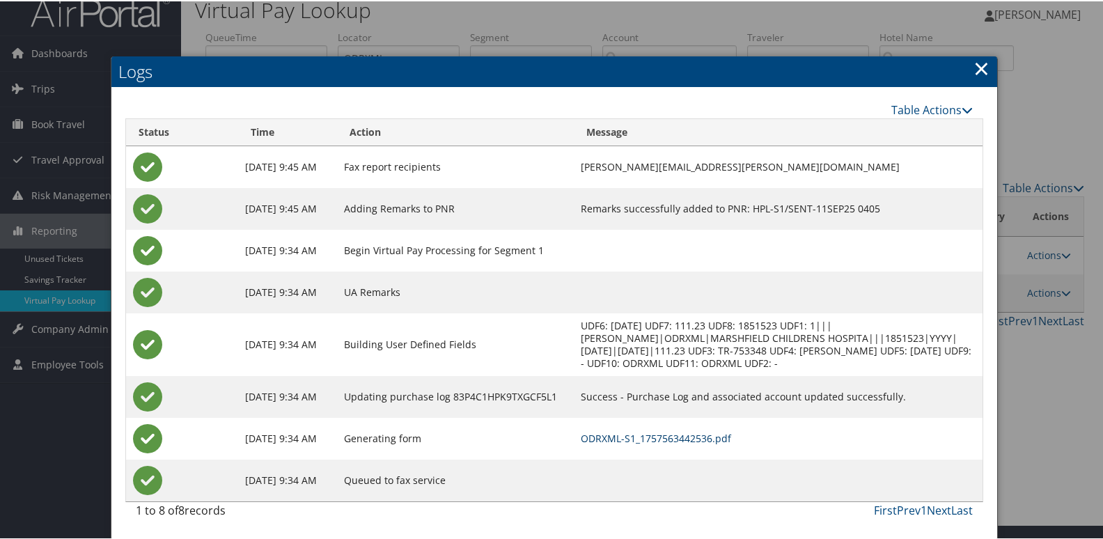
click at [726, 439] on link "ODRXML-S1_1757563442536.pdf" at bounding box center [656, 436] width 150 height 13
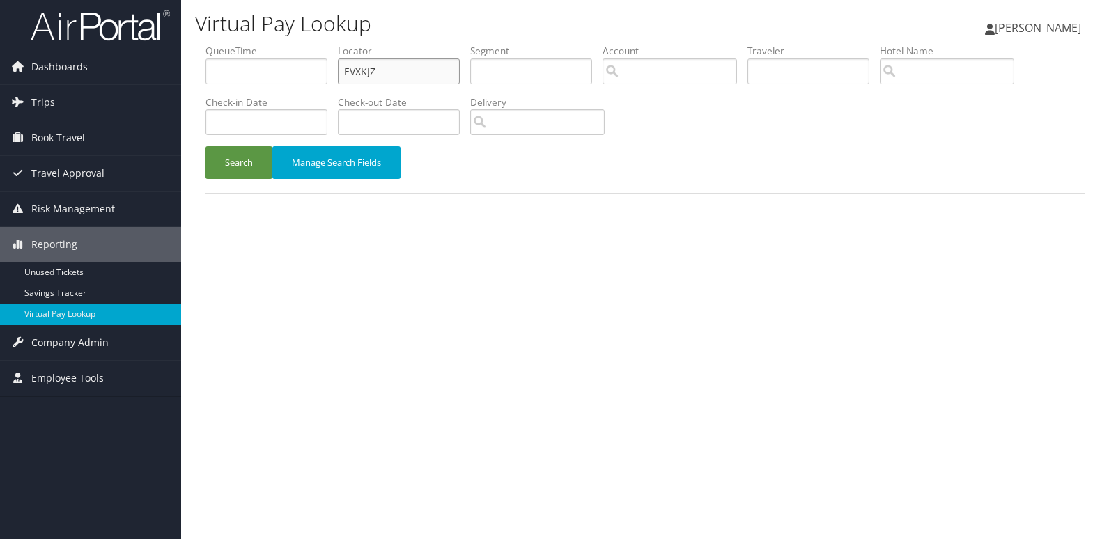
click at [398, 65] on input "EVXKJZ" at bounding box center [399, 72] width 122 height 26
paste input "WDYMWX"
type input "WDYMWX"
click at [243, 164] on button "Search" at bounding box center [238, 162] width 67 height 33
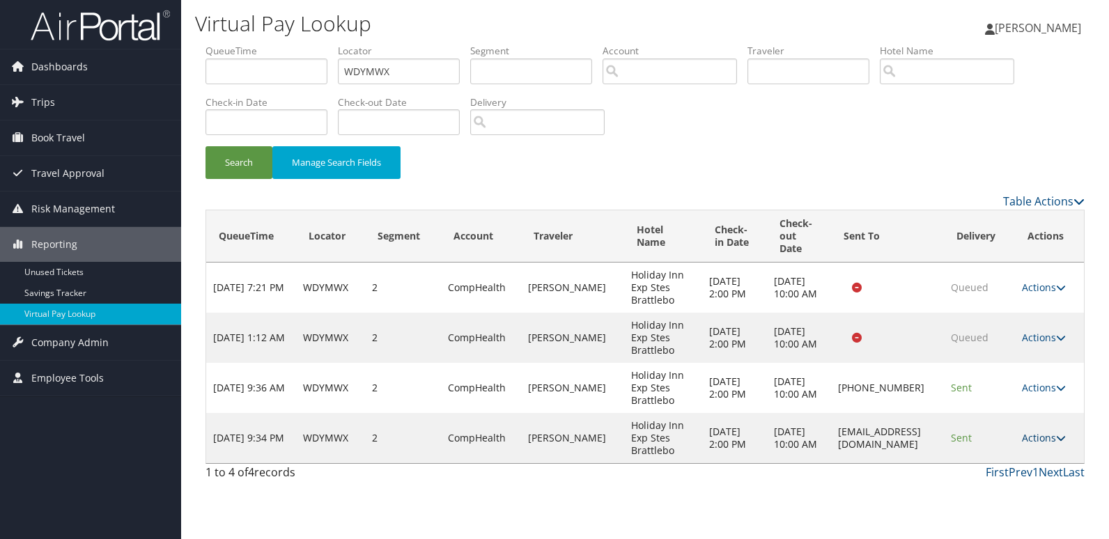
click at [1046, 439] on link "Actions" at bounding box center [1044, 437] width 44 height 13
click at [1030, 479] on link "Logs" at bounding box center [1019, 482] width 88 height 24
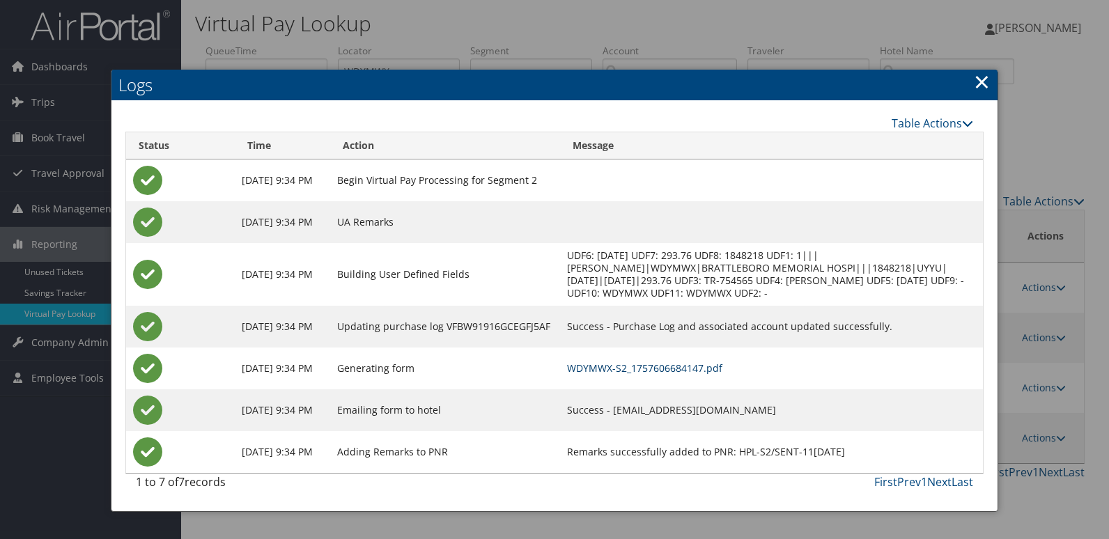
click at [711, 369] on link "WDYMWX-S2_1757606684147.pdf" at bounding box center [644, 368] width 155 height 13
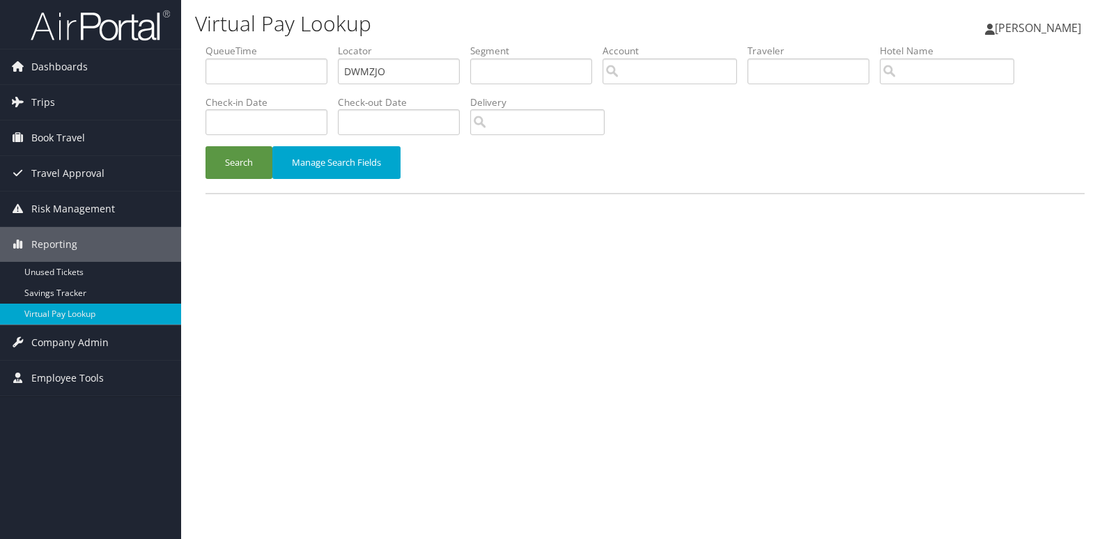
click at [401, 54] on label "Locator" at bounding box center [404, 51] width 132 height 14
click at [404, 61] on input "DWMZJO" at bounding box center [399, 72] width 122 height 26
paste input "SQJRKB"
type input "SQJRKB"
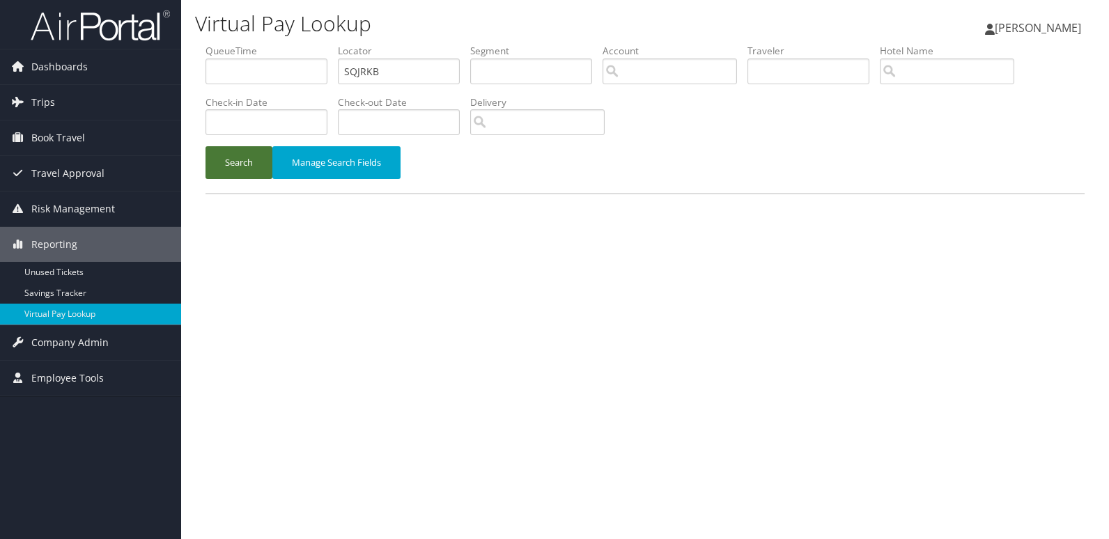
click at [244, 174] on button "Search" at bounding box center [238, 162] width 67 height 33
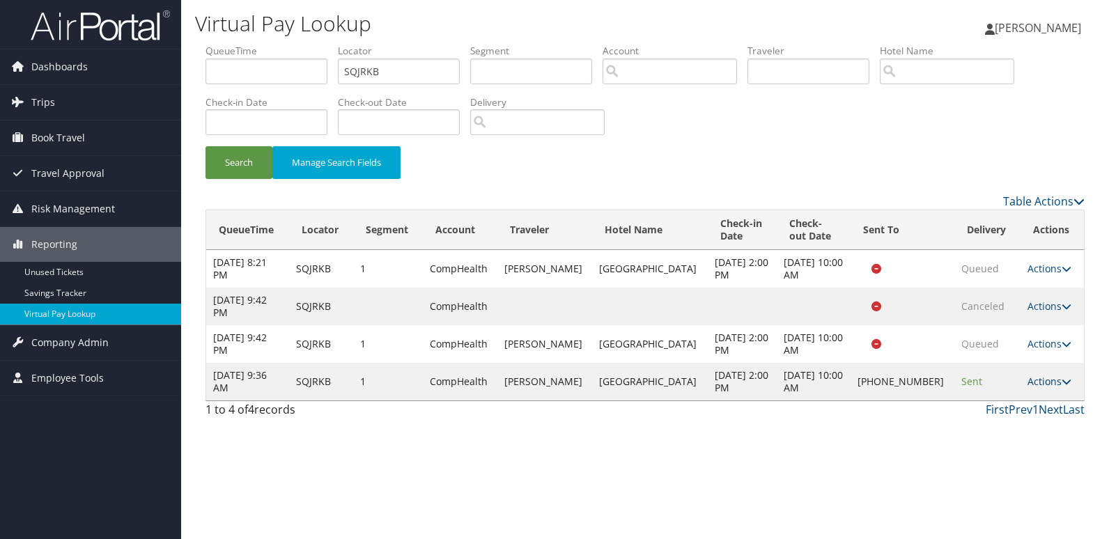
click at [1041, 385] on link "Actions" at bounding box center [1049, 381] width 44 height 13
click at [1034, 422] on link "Logs" at bounding box center [1000, 426] width 119 height 24
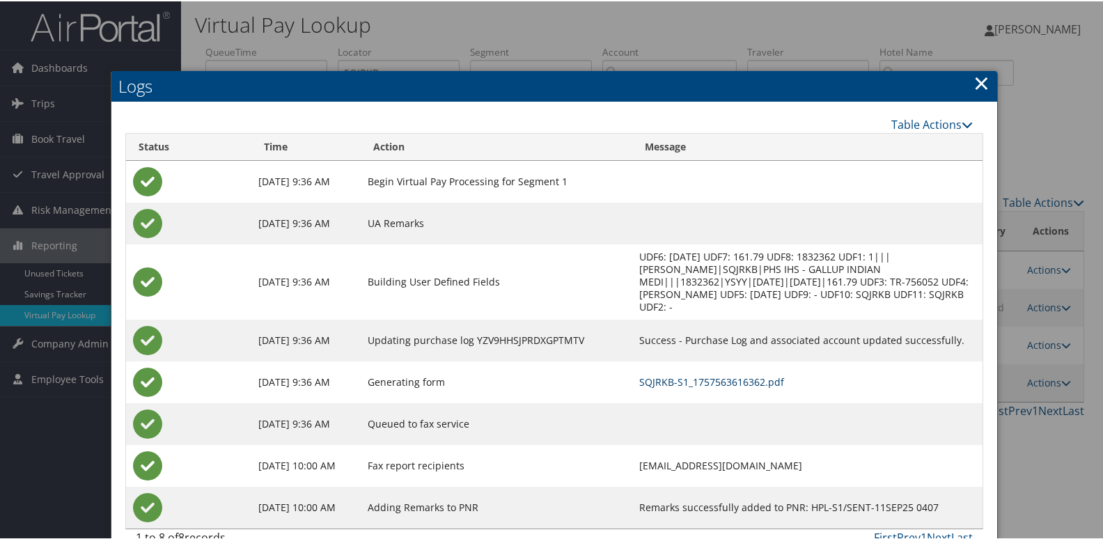
click at [729, 374] on link "SQJRKB-S1_1757563616362.pdf" at bounding box center [711, 380] width 145 height 13
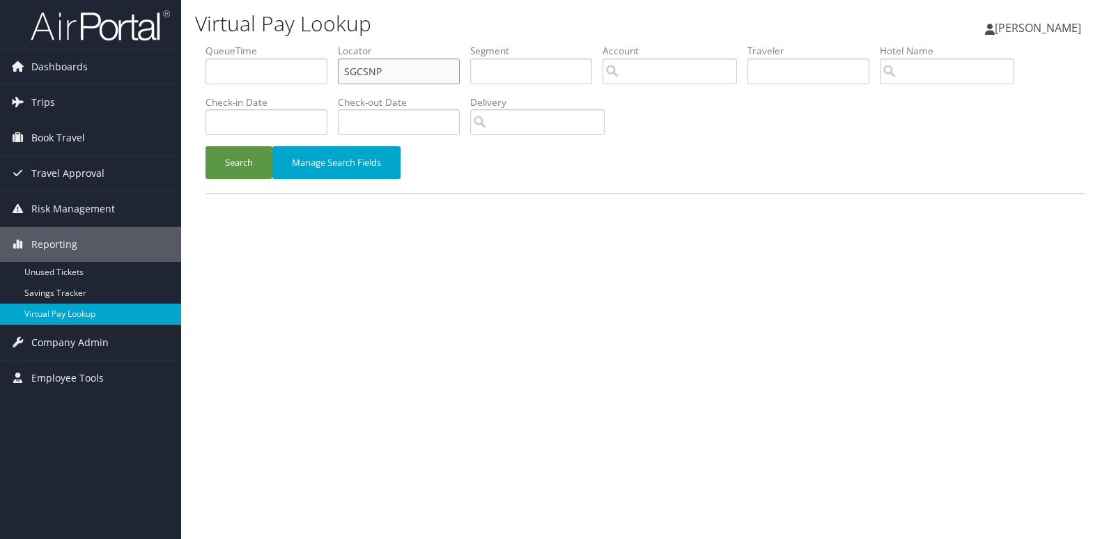
click at [422, 70] on input "SGCSNP" at bounding box center [399, 72] width 122 height 26
paste input "OXKDOK"
type input "OXKDOK"
click at [234, 169] on button "Search" at bounding box center [238, 162] width 67 height 33
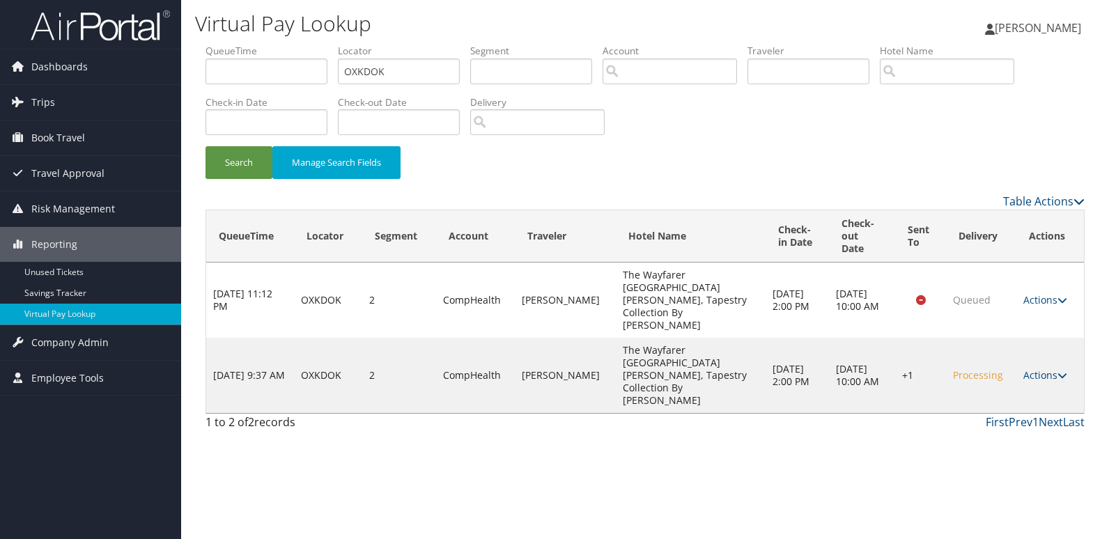
click at [1018, 338] on td "Actions Resend Logs Delivery Information View Itinerary" at bounding box center [1050, 375] width 68 height 75
click at [1052, 369] on link "Actions" at bounding box center [1045, 375] width 44 height 13
click at [1032, 366] on link "Logs" at bounding box center [1002, 369] width 119 height 24
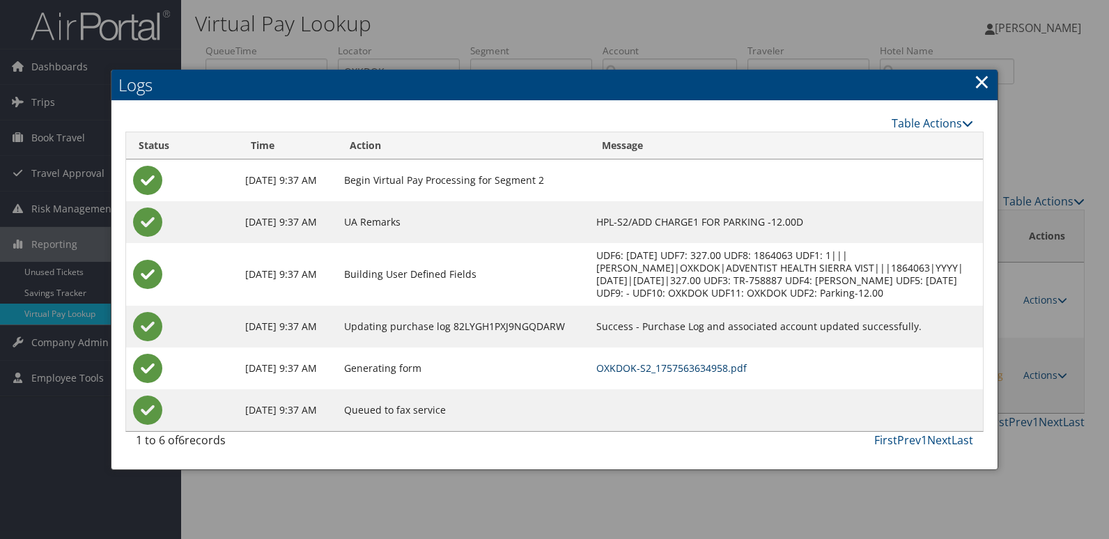
click at [747, 375] on link "OXKDOK-S2_1757563634958.pdf" at bounding box center [671, 368] width 150 height 13
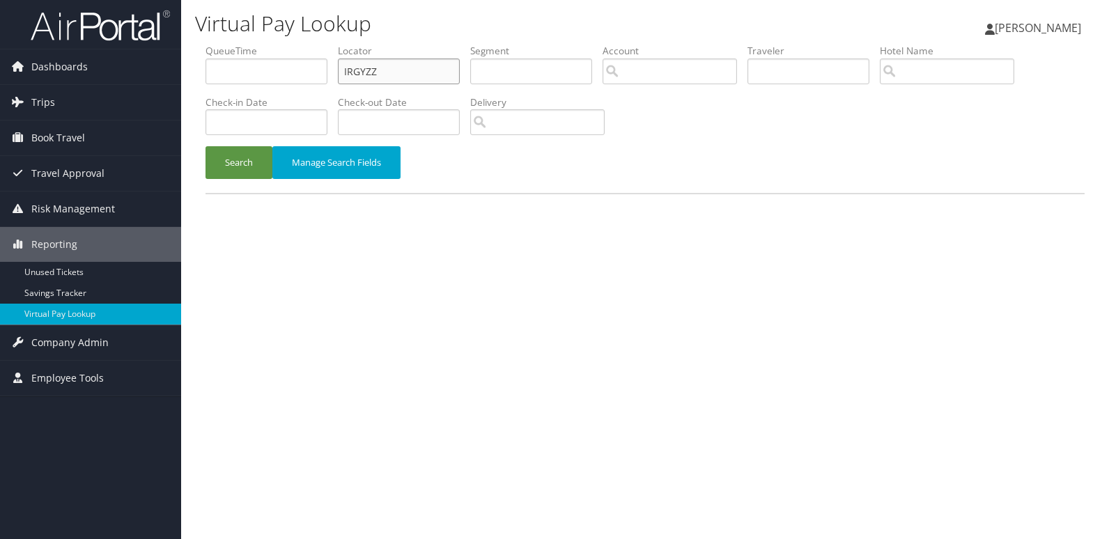
click at [406, 65] on input "IRGYZZ" at bounding box center [399, 72] width 122 height 26
paste input "FOOWFL"
click at [406, 65] on input "IRGYZZFOOWFL" at bounding box center [399, 72] width 122 height 26
paste input "text"
type input "FOOWFL"
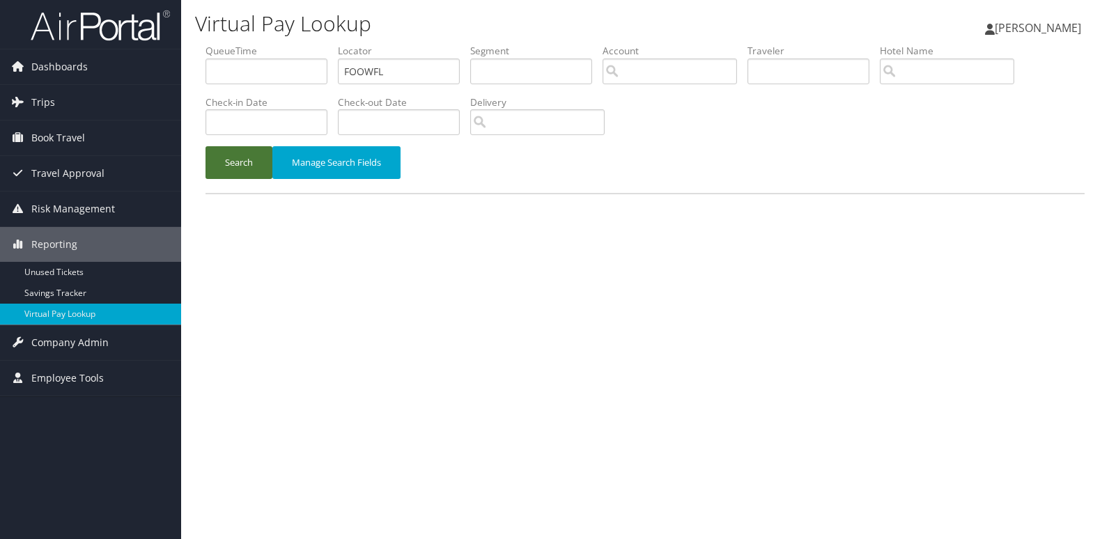
click at [247, 162] on button "Search" at bounding box center [238, 162] width 67 height 33
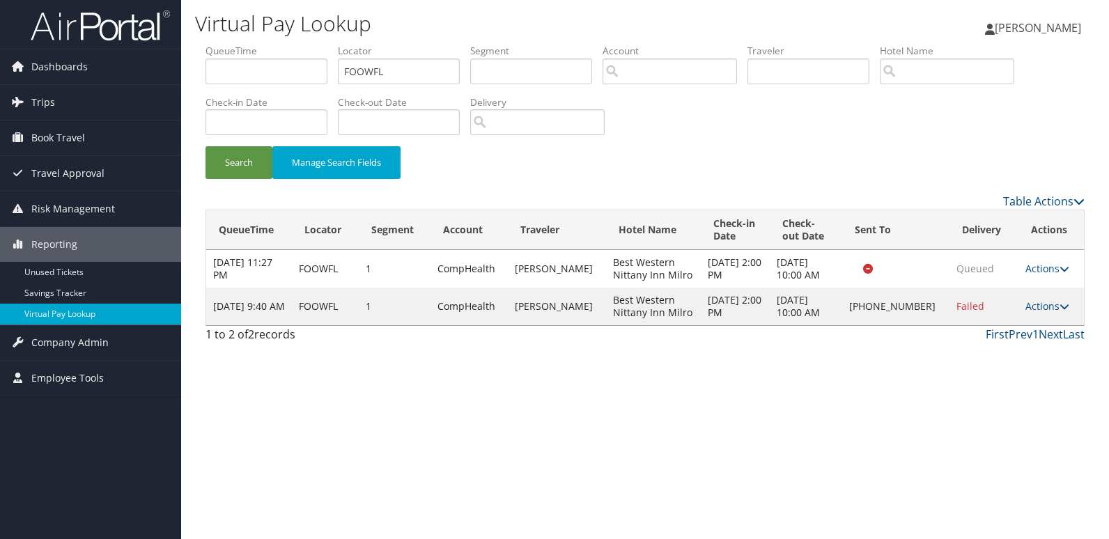
click at [1038, 314] on td "Actions Resend Logs Delivery Information View Itinerary" at bounding box center [1050, 307] width 65 height 38
click at [1042, 311] on link "Actions" at bounding box center [1047, 306] width 44 height 13
click at [1032, 339] on link "Logs" at bounding box center [999, 351] width 119 height 24
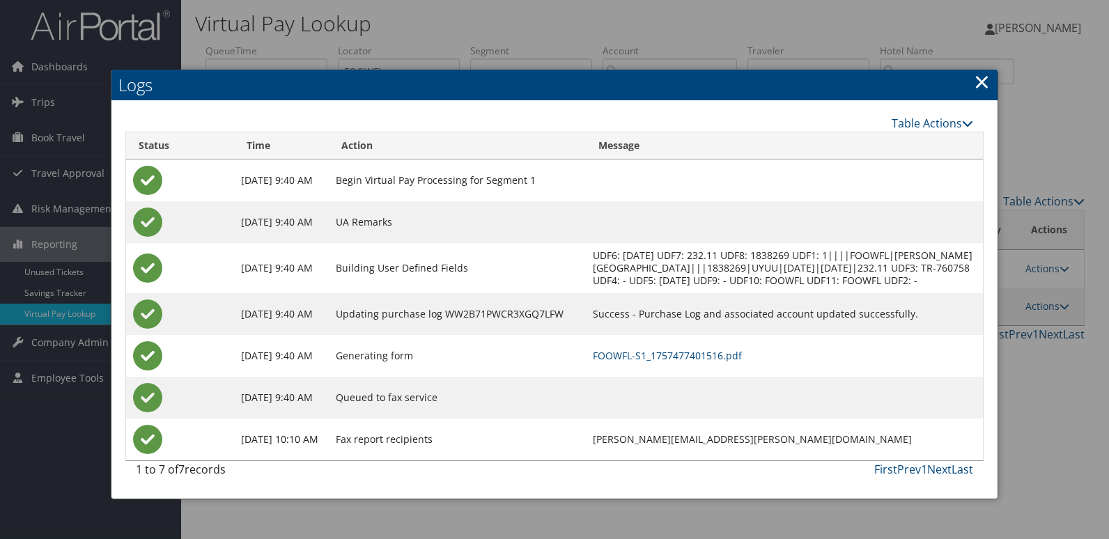
click at [729, 359] on td "FOOWFL-S1_1757477401516.pdf" at bounding box center [784, 356] width 397 height 42
click at [724, 362] on link "FOOWFL-S1_1757477401516.pdf" at bounding box center [667, 355] width 149 height 13
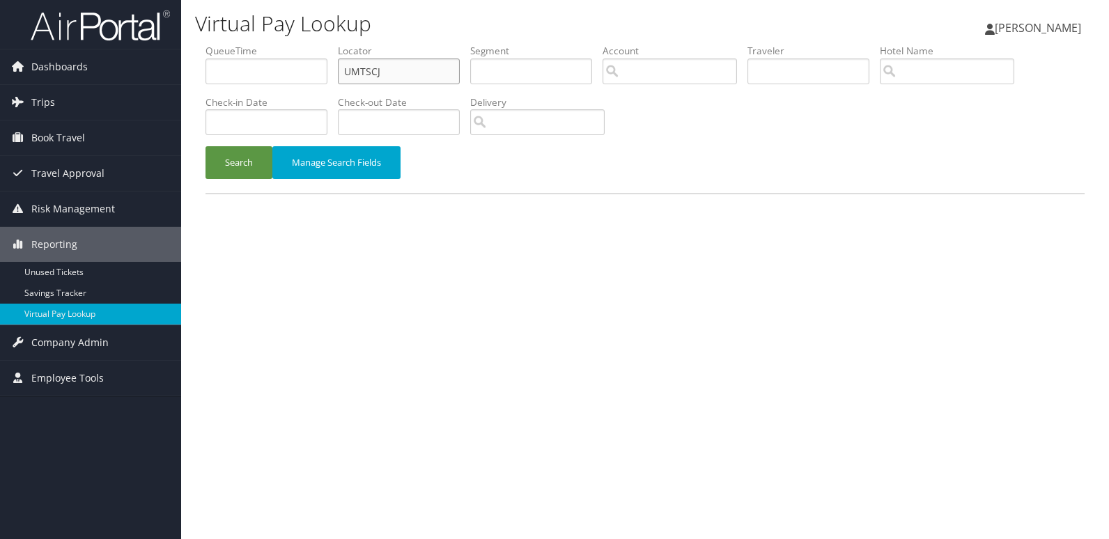
click at [420, 72] on input "UMTSCJ" at bounding box center [399, 72] width 122 height 26
paste input "TZVSZ"
type input "UTZVSZ"
click at [234, 177] on button "Search" at bounding box center [238, 162] width 67 height 33
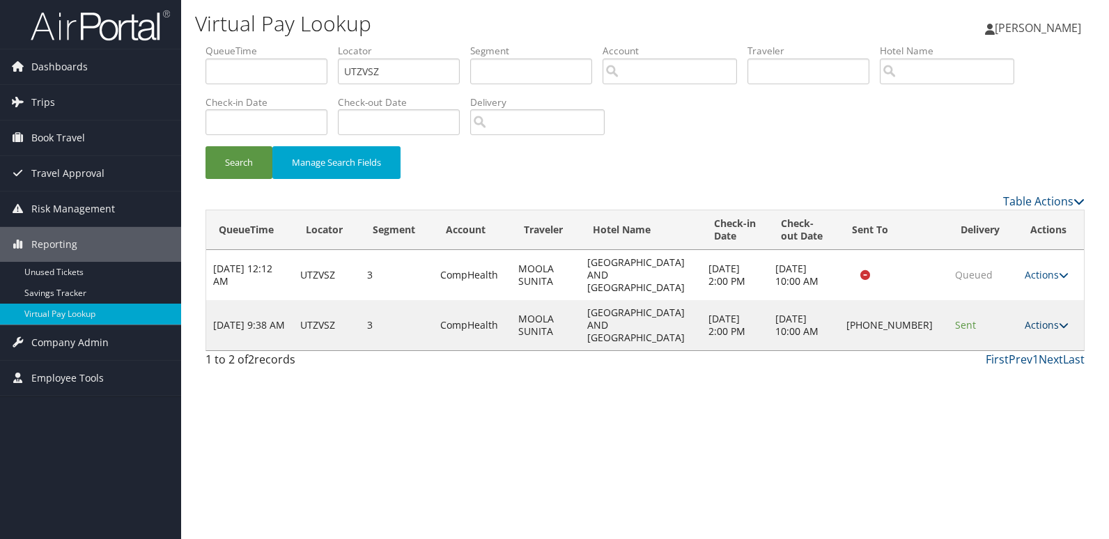
click at [1041, 318] on link "Actions" at bounding box center [1047, 324] width 44 height 13
click at [1027, 341] on link "Logs" at bounding box center [1000, 351] width 119 height 24
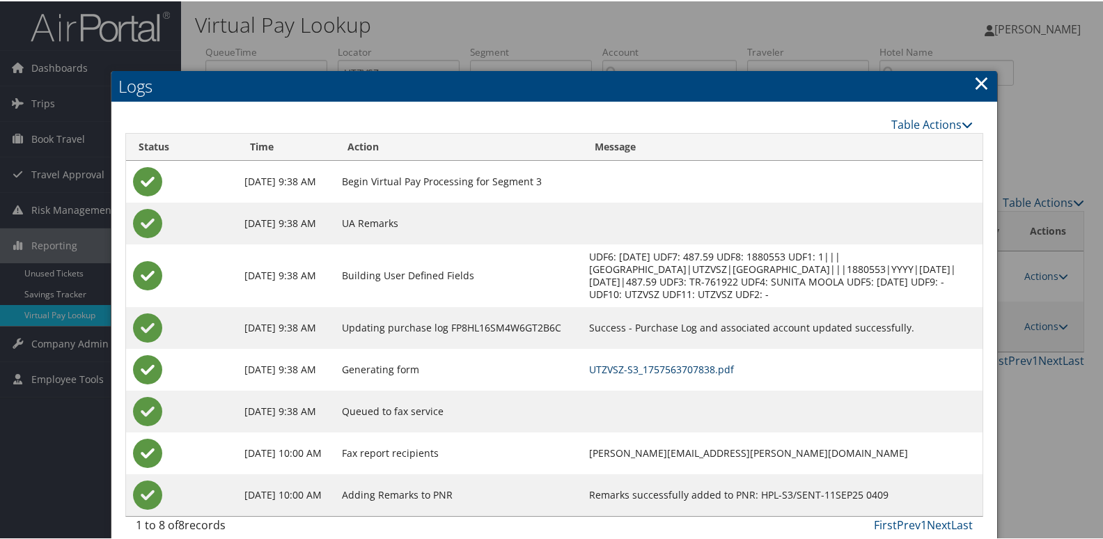
click at [678, 366] on link "UTZVSZ-S3_1757563707838.pdf" at bounding box center [661, 368] width 145 height 13
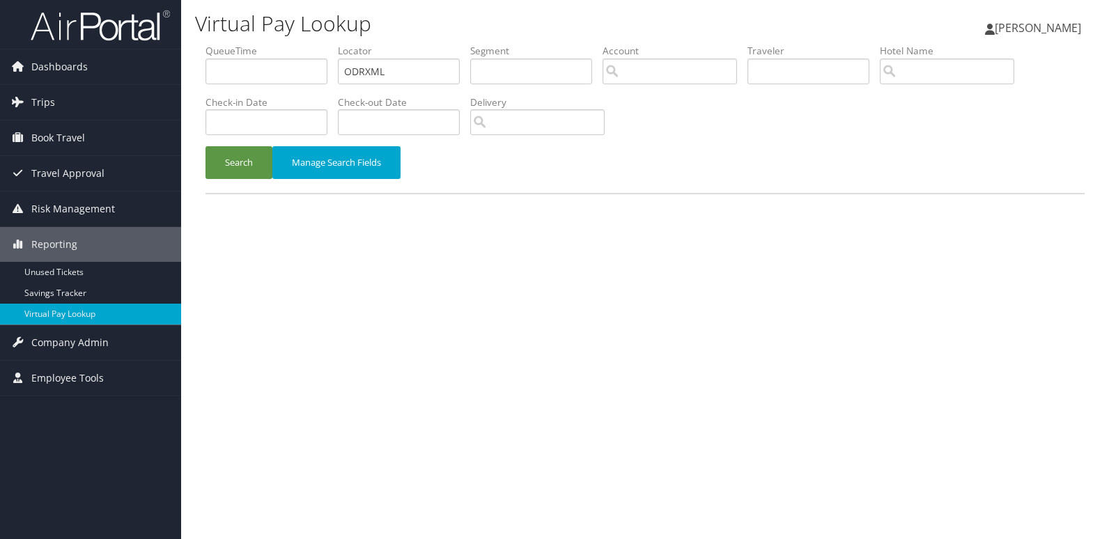
click at [442, 75] on input "ODRXML" at bounding box center [399, 72] width 122 height 26
type input "OIJQOW"
click at [239, 170] on button "Search" at bounding box center [238, 162] width 67 height 33
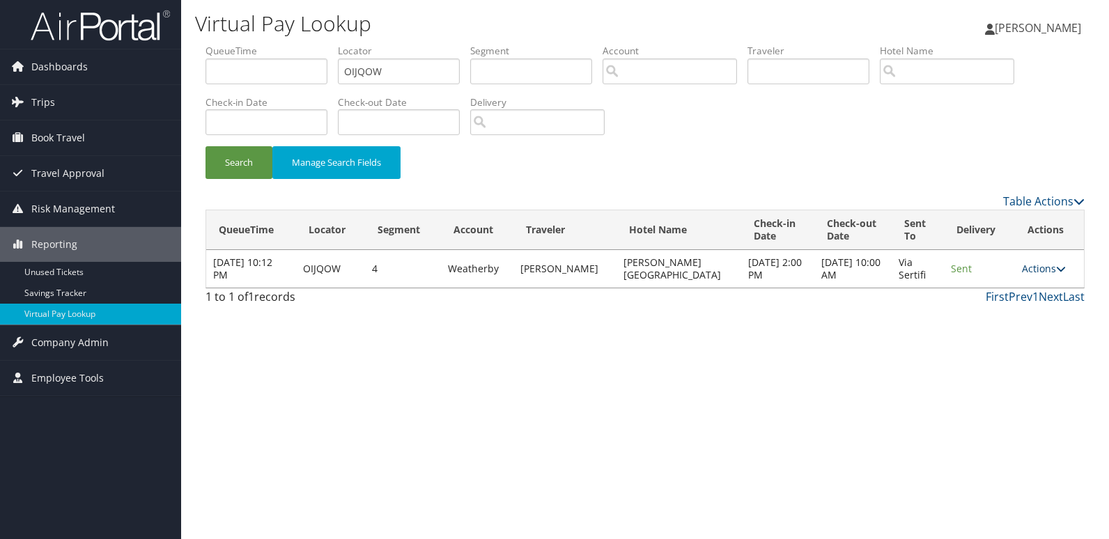
click at [1051, 274] on link "Actions" at bounding box center [1044, 268] width 44 height 13
click at [1053, 316] on link "Logs" at bounding box center [1017, 313] width 88 height 24
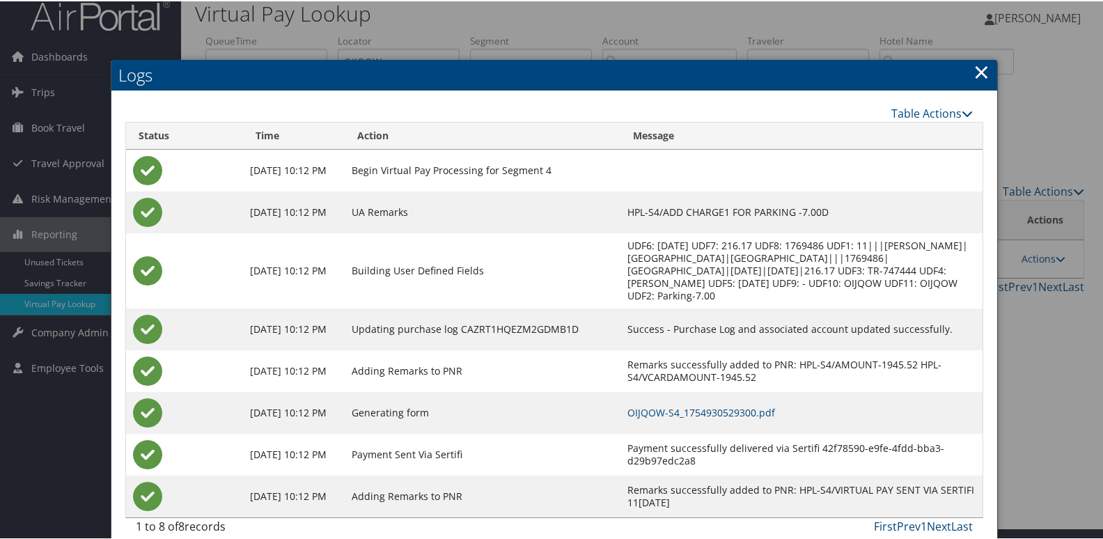
scroll to position [15, 0]
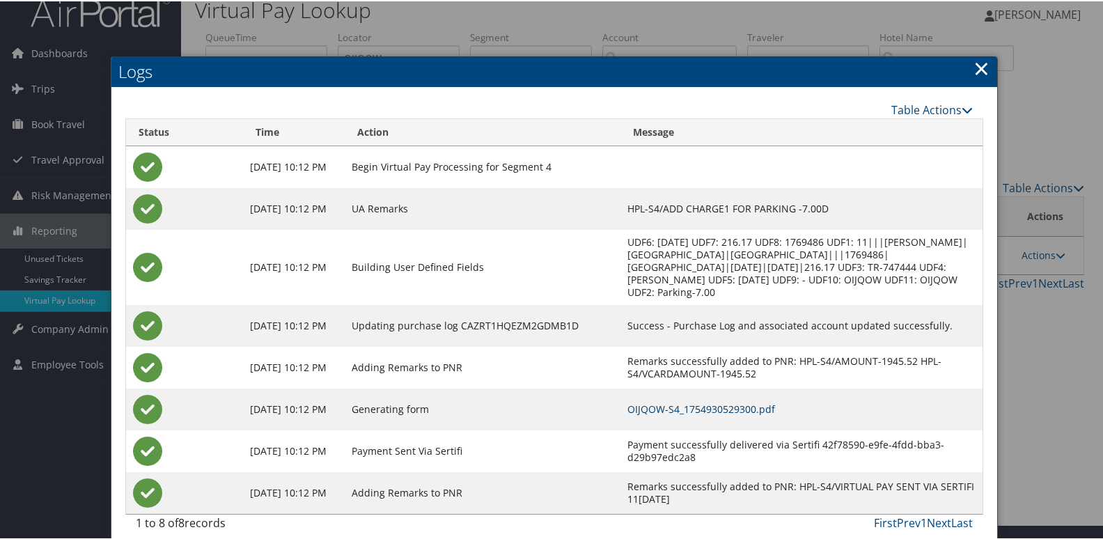
click at [731, 401] on link "OIJQOW-S4_1754930529300.pdf" at bounding box center [702, 407] width 148 height 13
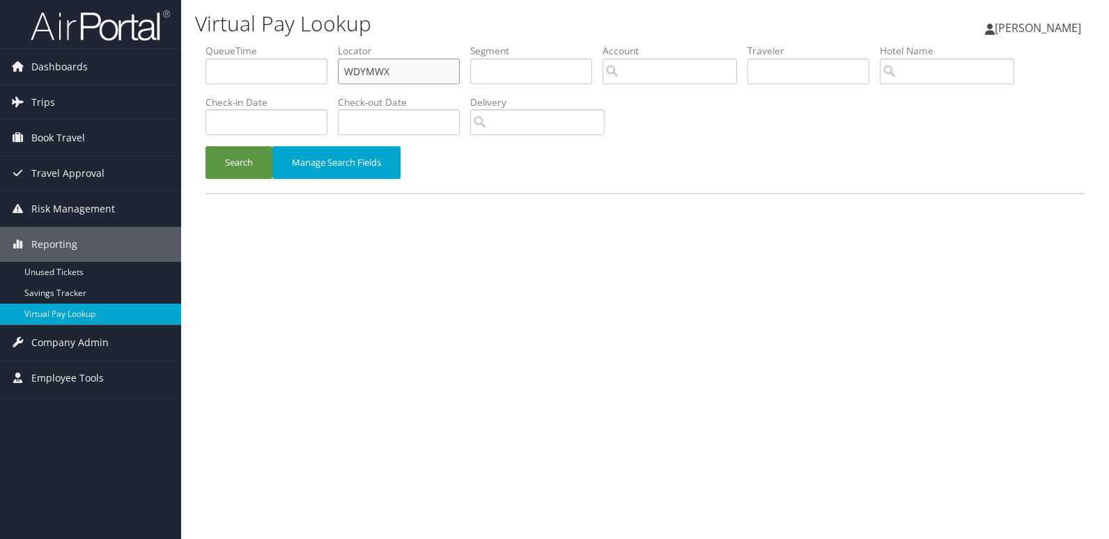
click at [425, 84] on input "WDYMWX" at bounding box center [399, 72] width 122 height 26
paste input "EJZFPD"
type input "EJZFPD"
click at [243, 156] on button "Search" at bounding box center [238, 162] width 67 height 33
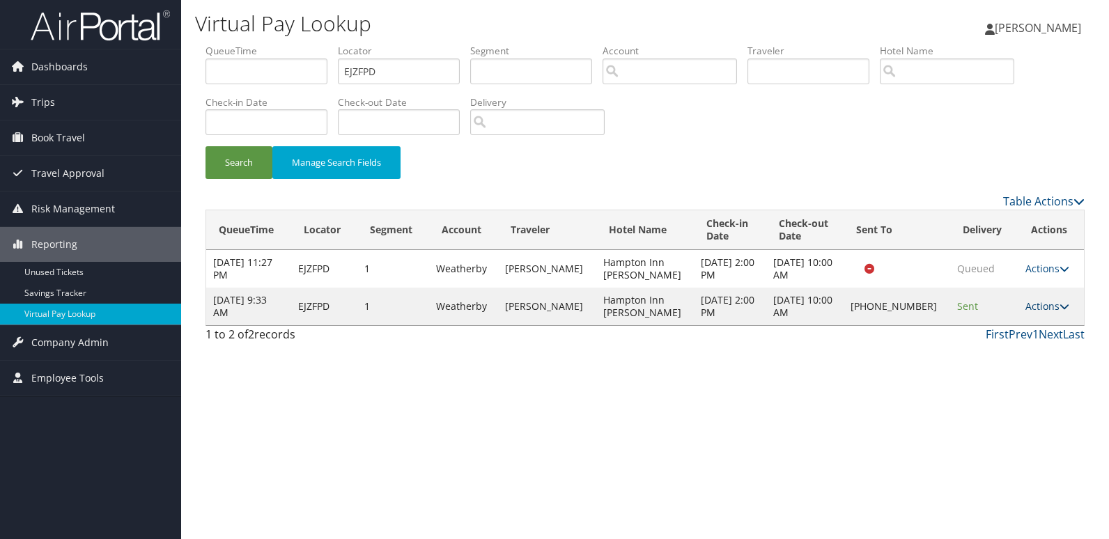
click at [1051, 309] on link "Actions" at bounding box center [1047, 306] width 44 height 13
click at [1008, 345] on link "Logs" at bounding box center [999, 351] width 119 height 24
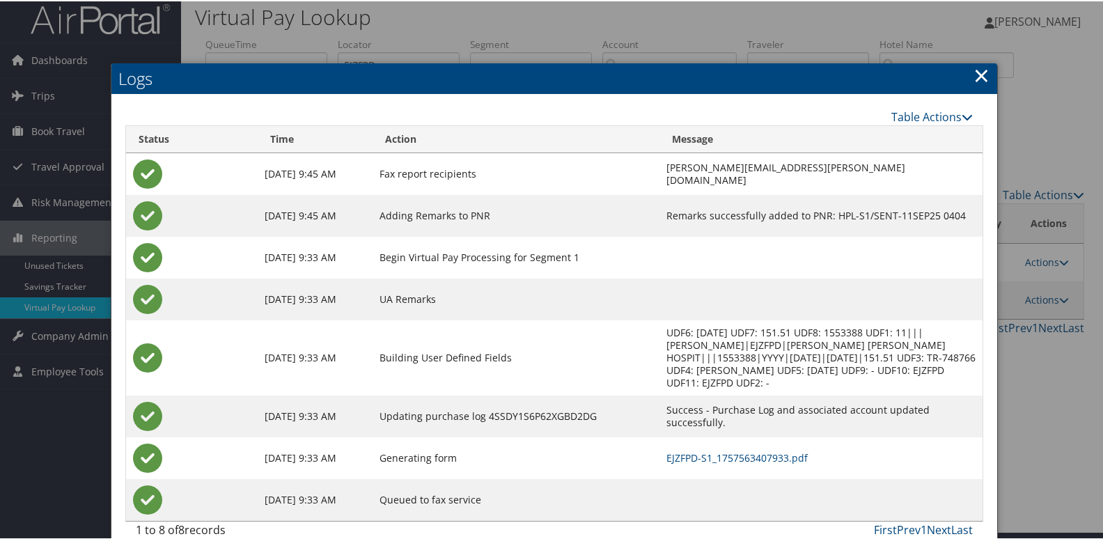
scroll to position [15, 0]
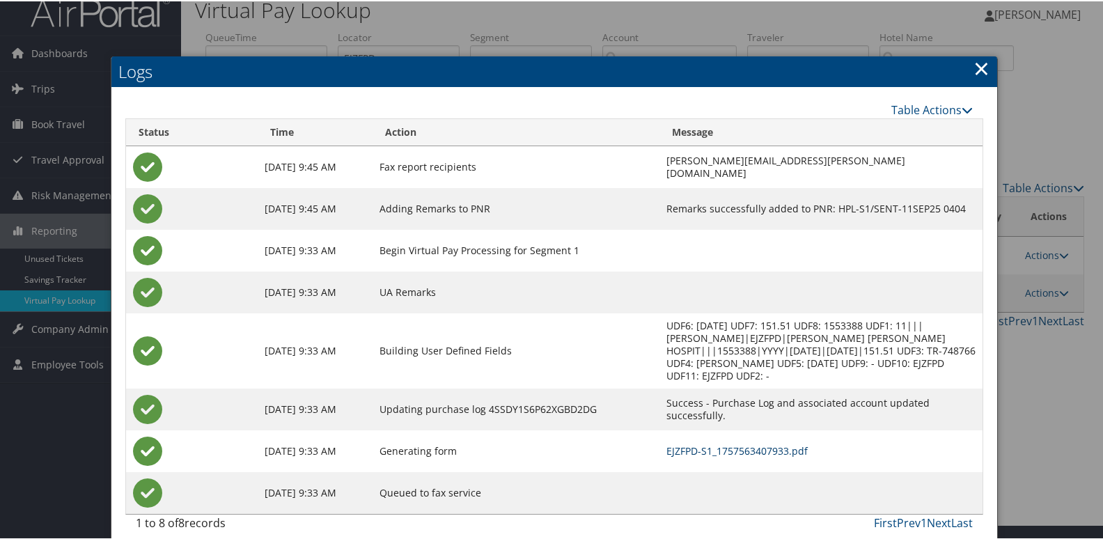
click at [667, 443] on link "EJZFPD-S1_1757563407933.pdf" at bounding box center [737, 449] width 141 height 13
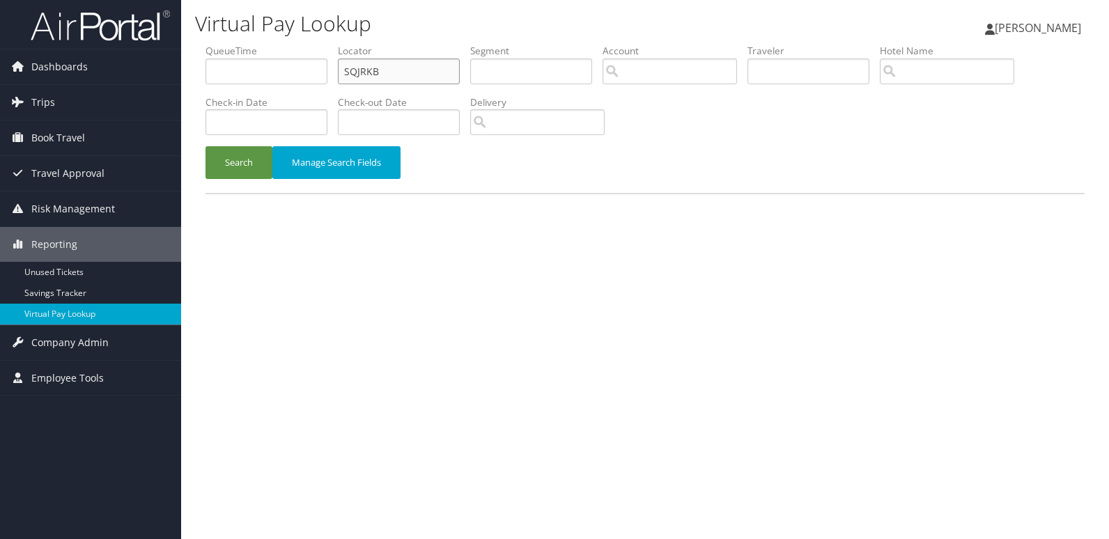
click at [424, 71] on input "SQJRKB" at bounding box center [399, 72] width 122 height 26
paste input "IFSAHF"
click at [424, 71] on input "SQJRKB" at bounding box center [399, 72] width 122 height 26
type input "IFSAHF"
click at [248, 167] on button "Search" at bounding box center [238, 162] width 67 height 33
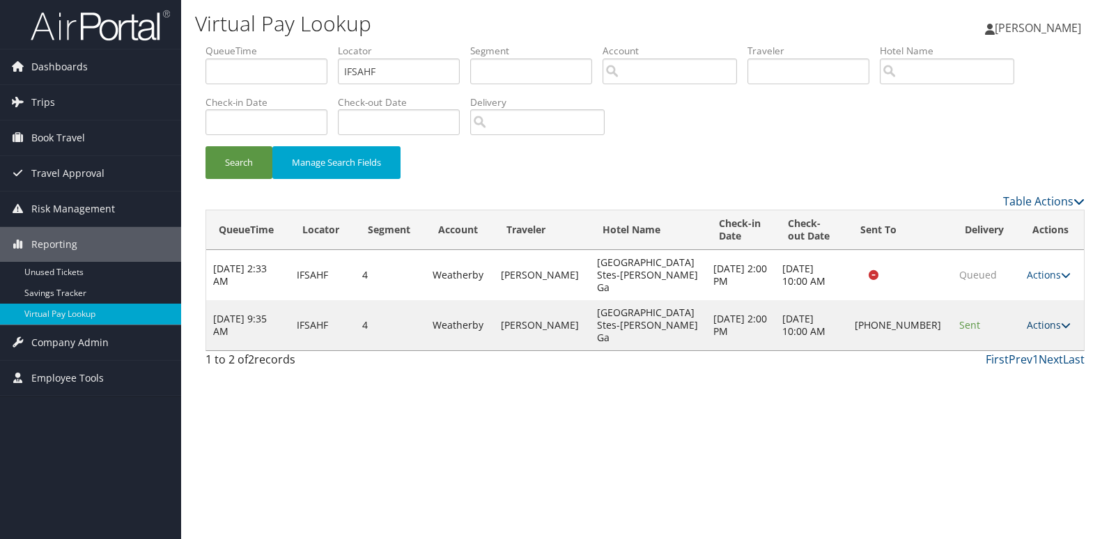
click at [1042, 318] on link "Actions" at bounding box center [1049, 324] width 44 height 13
click at [1025, 348] on link "Logs" at bounding box center [999, 351] width 119 height 24
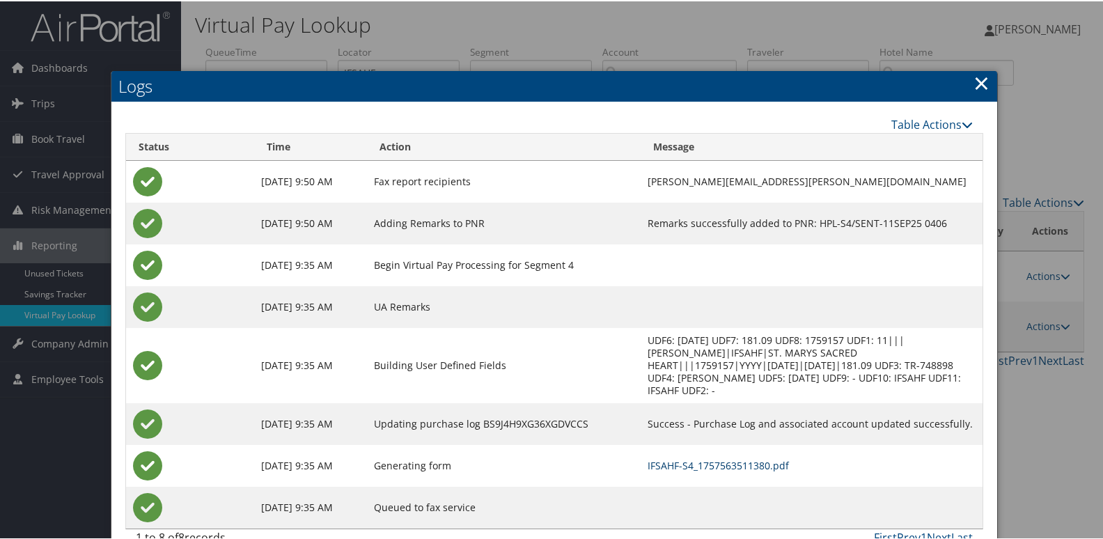
click at [723, 458] on link "IFSAHF-S4_1757563511380.pdf" at bounding box center [718, 464] width 141 height 13
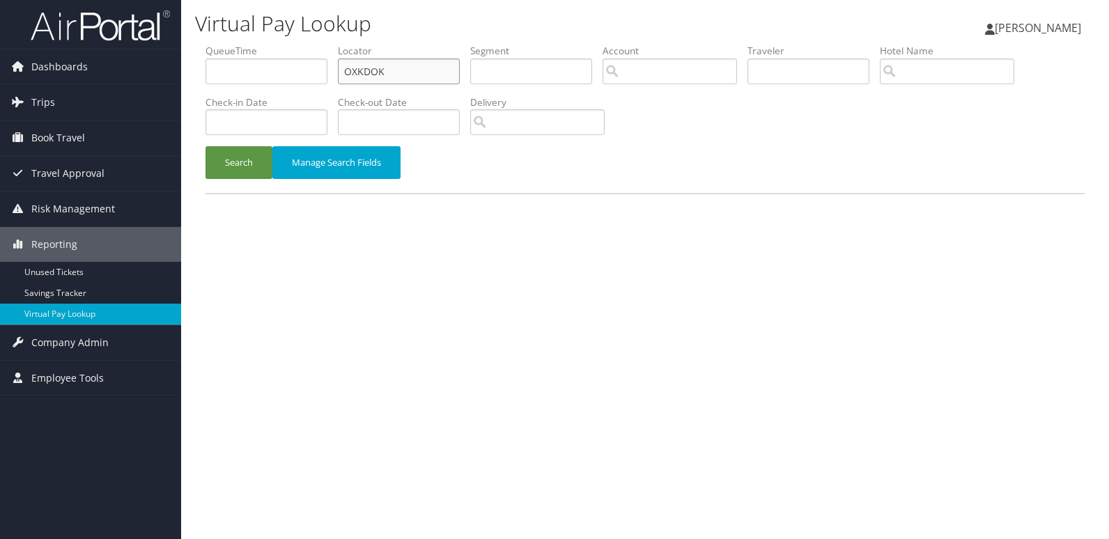
click at [435, 68] on input "OXKDOK" at bounding box center [399, 72] width 122 height 26
paste input "MYWTKZ"
type input "MYWTKZ"
click at [241, 157] on button "Search" at bounding box center [238, 162] width 67 height 33
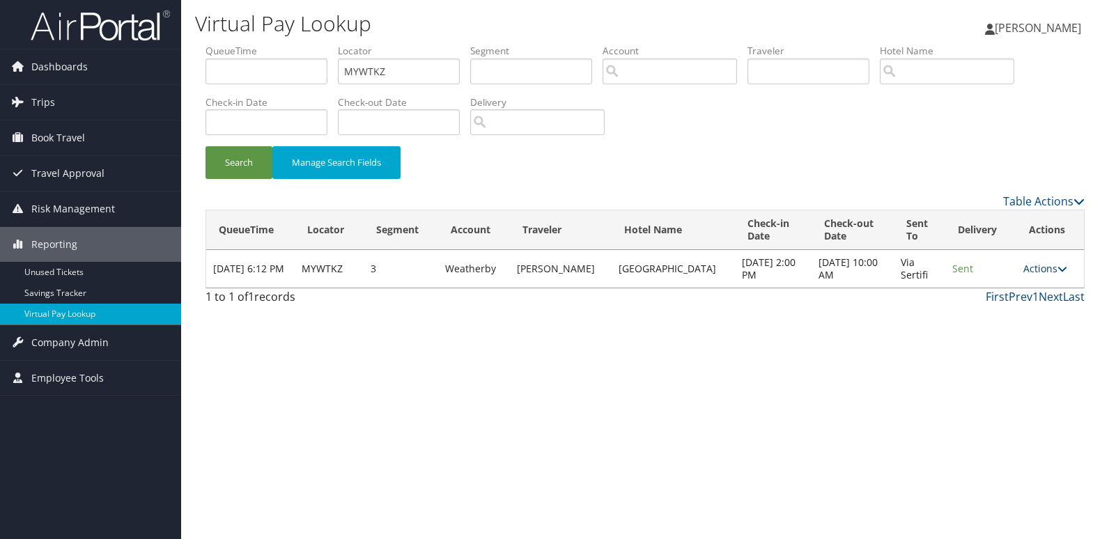
click at [1031, 270] on link "Actions" at bounding box center [1045, 268] width 44 height 13
click at [1030, 302] on link "Logs" at bounding box center [1016, 313] width 88 height 24
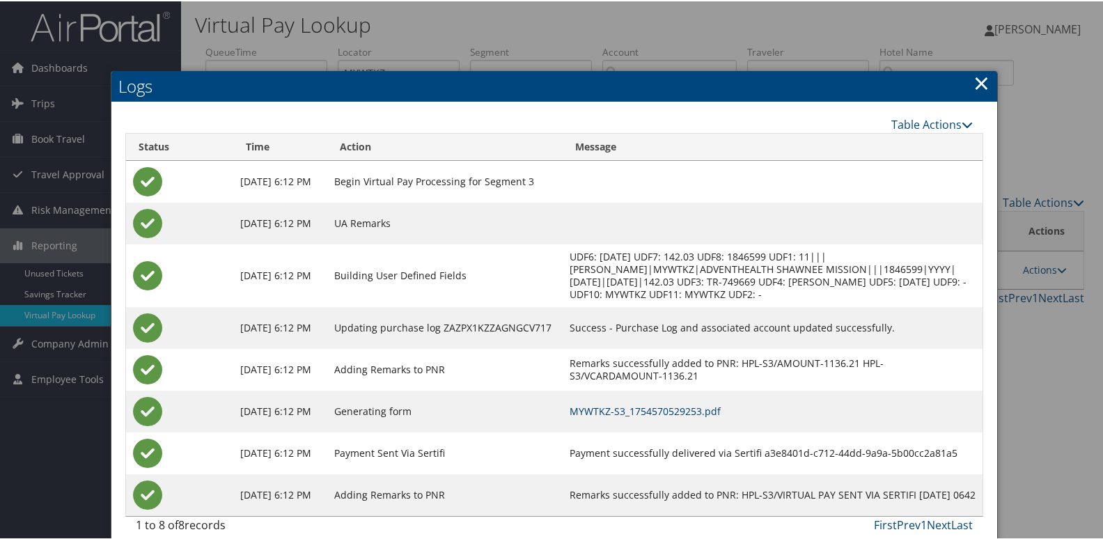
click at [669, 409] on link "MYWTKZ-S3_1754570529253.pdf" at bounding box center [645, 409] width 151 height 13
